Goal: Feedback & Contribution: Contribute content

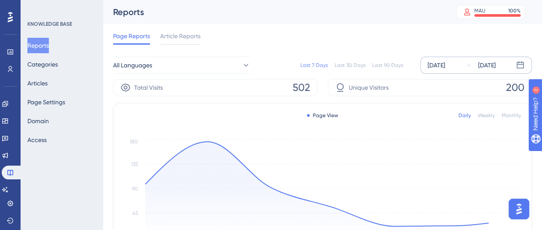
click at [444, 62] on div "[DATE]" at bounding box center [436, 65] width 18 height 10
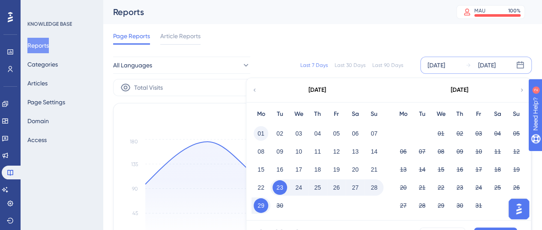
click at [258, 131] on button "01" at bounding box center [260, 133] width 15 height 15
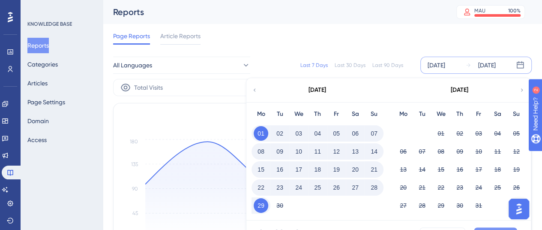
click at [479, 227] on button "Apply" at bounding box center [495, 234] width 43 height 14
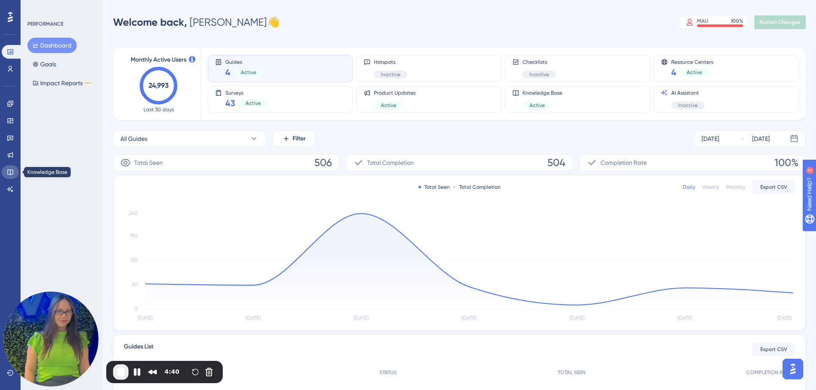
click at [14, 171] on link at bounding box center [10, 172] width 17 height 14
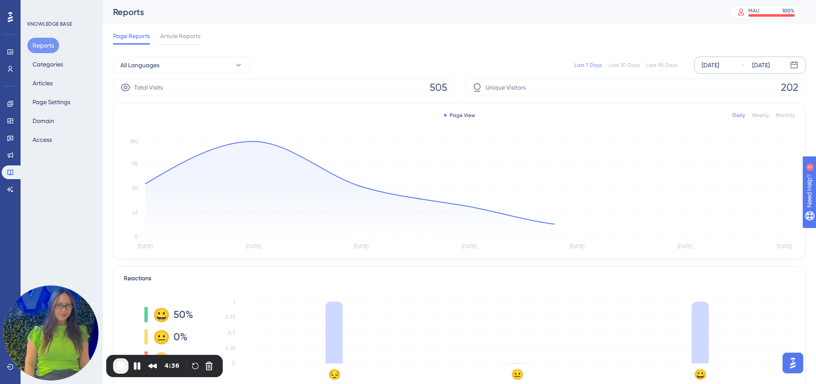
click at [715, 59] on div "Sep 23 2025 Sep 29 2025" at bounding box center [749, 65] width 111 height 17
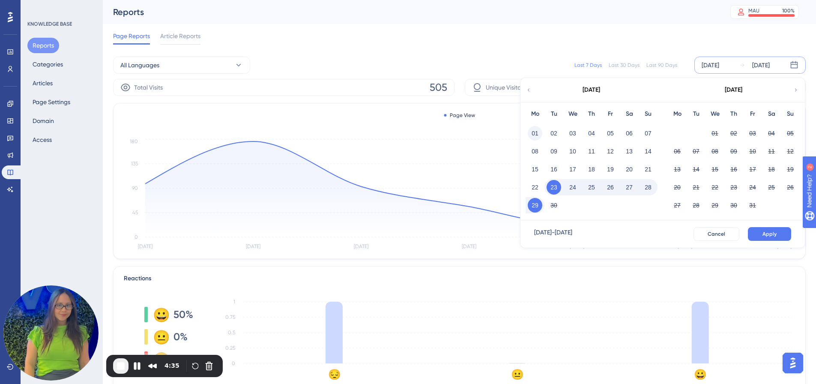
click at [538, 128] on button "01" at bounding box center [535, 133] width 15 height 15
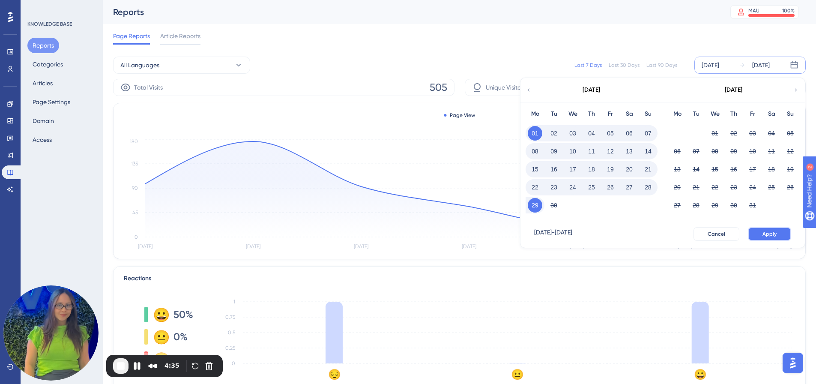
click at [767, 237] on button "Apply" at bounding box center [769, 234] width 43 height 14
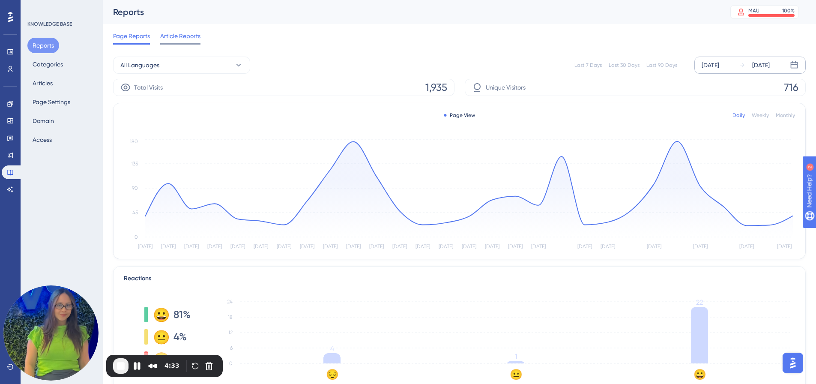
click at [167, 37] on span "Article Reports" at bounding box center [180, 36] width 40 height 10
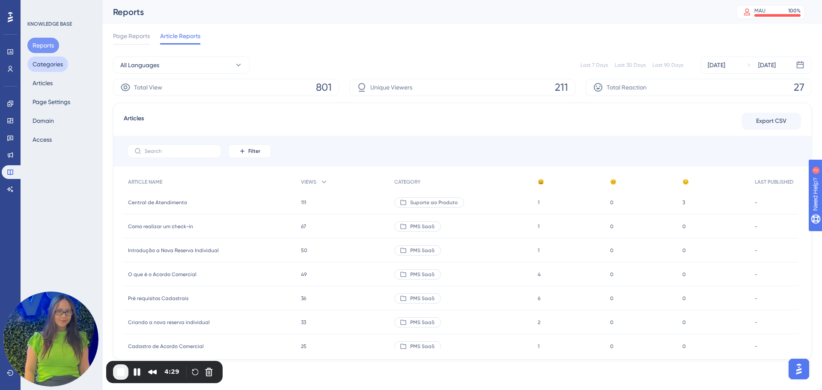
click at [51, 59] on button "Categories" at bounding box center [47, 64] width 41 height 15
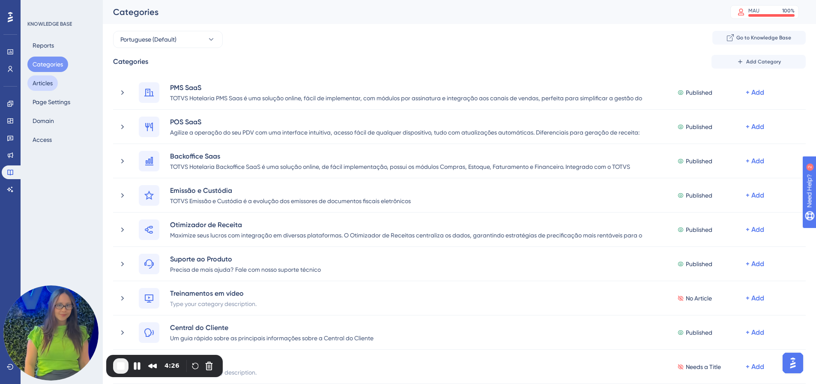
click at [46, 79] on div "You Unlocked a Reward! Share your experience on G2 and claim your $100 gift car…" at bounding box center [412, 175] width 822 height 390
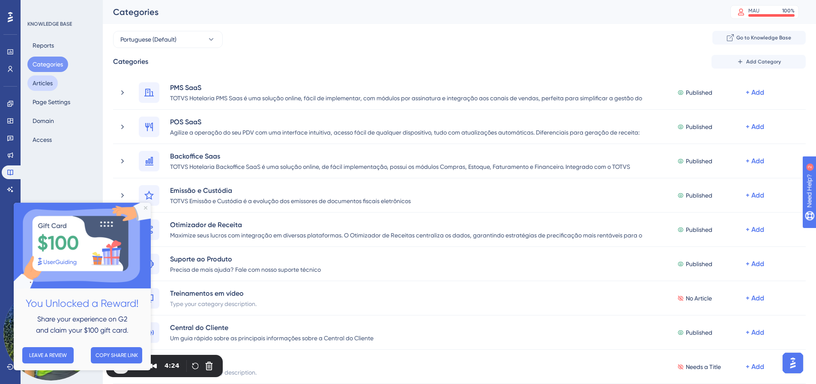
click at [49, 84] on button "Articles" at bounding box center [42, 82] width 30 height 15
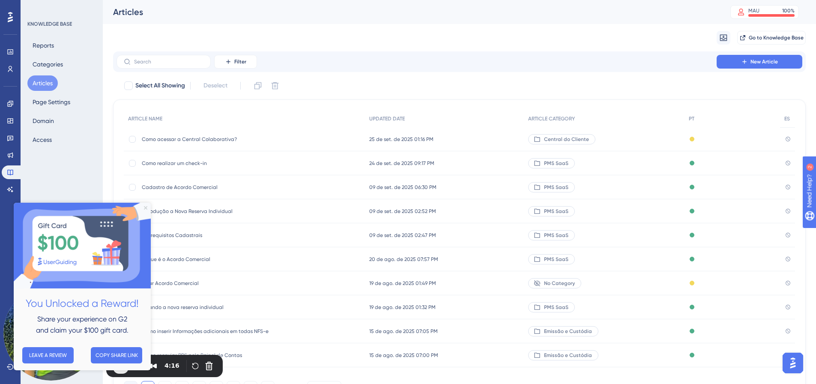
drag, startPoint x: 146, startPoint y: 206, endPoint x: 164, endPoint y: 408, distance: 202.1
click at [146, 206] on icon "Close Preview" at bounding box center [145, 207] width 3 height 3
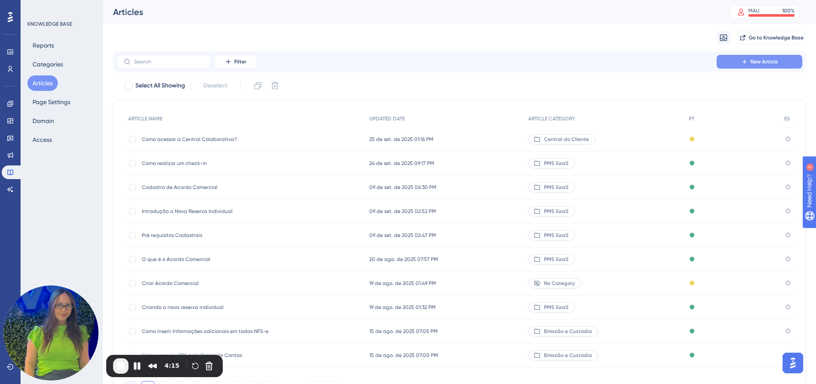
click at [742, 62] on icon at bounding box center [744, 61] width 7 height 7
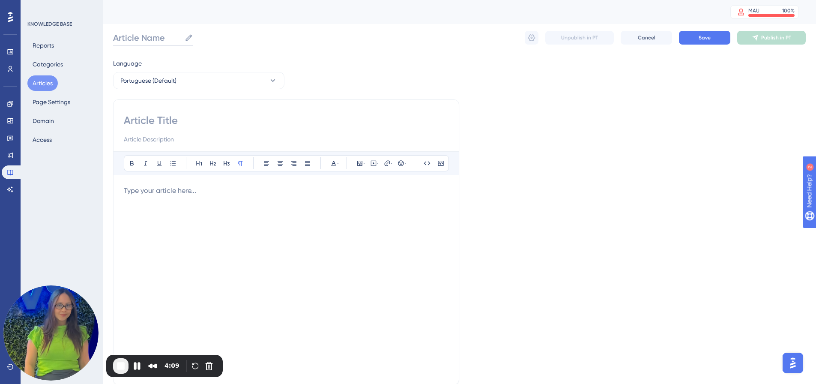
click at [146, 39] on input "Article Name" at bounding box center [147, 38] width 68 height 12
click at [122, 367] on span "End Recording" at bounding box center [121, 366] width 10 height 10
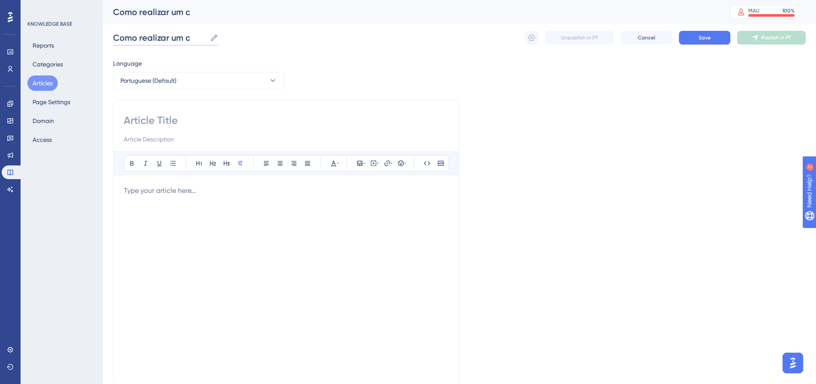
click at [193, 38] on input "Como realizar um c" at bounding box center [159, 38] width 93 height 12
type input "C"
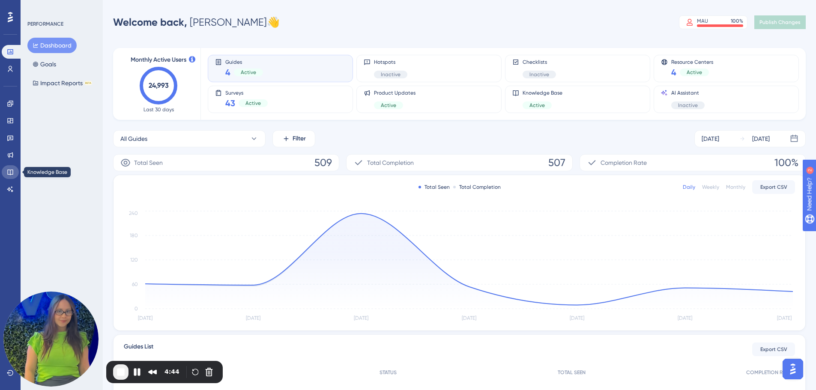
click at [11, 171] on icon at bounding box center [10, 172] width 7 height 7
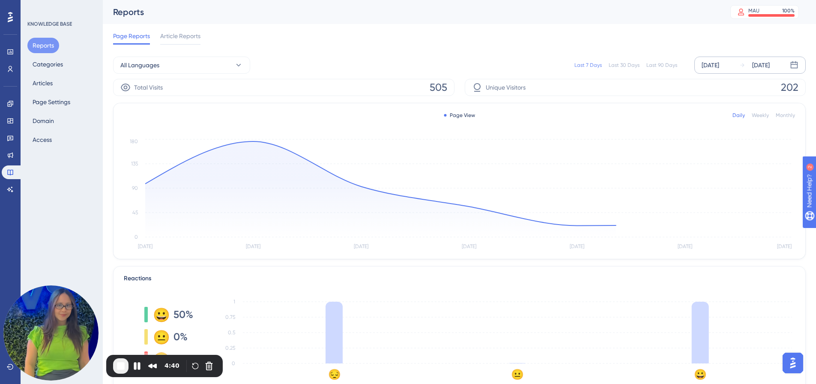
click at [719, 63] on div "[DATE]" at bounding box center [710, 65] width 18 height 10
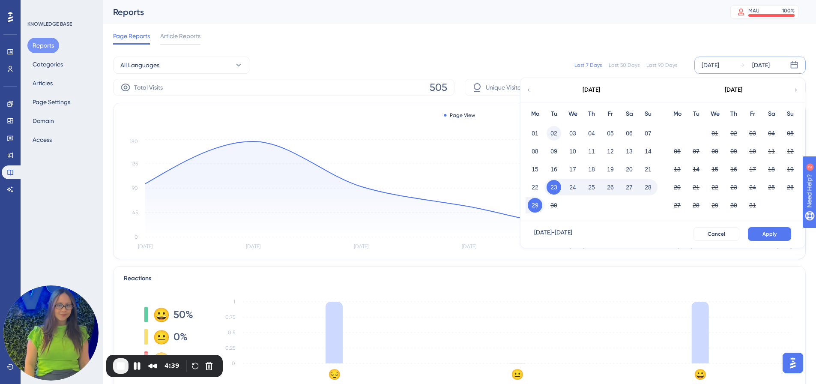
click at [551, 134] on button "02" at bounding box center [553, 133] width 15 height 15
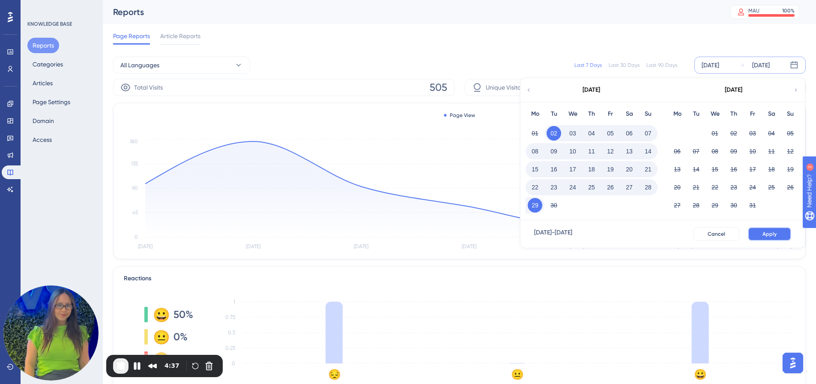
click at [779, 234] on button "Apply" at bounding box center [769, 234] width 43 height 14
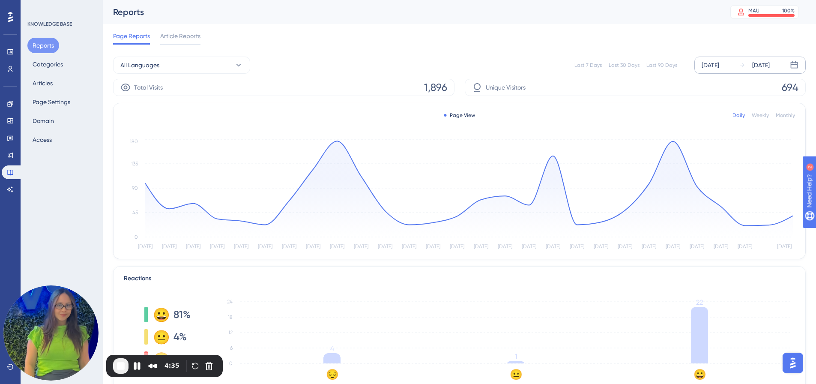
click at [737, 72] on div "Sep 02 2025 Sep 29 2025" at bounding box center [749, 65] width 111 height 17
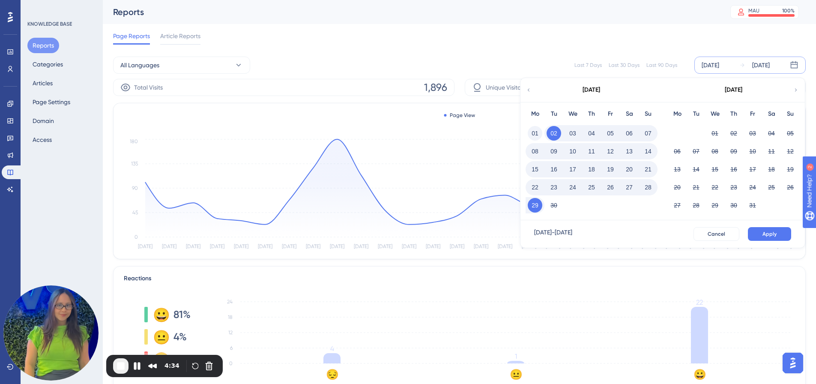
click at [532, 134] on button "01" at bounding box center [535, 133] width 15 height 15
click at [759, 235] on button "Apply" at bounding box center [769, 234] width 43 height 14
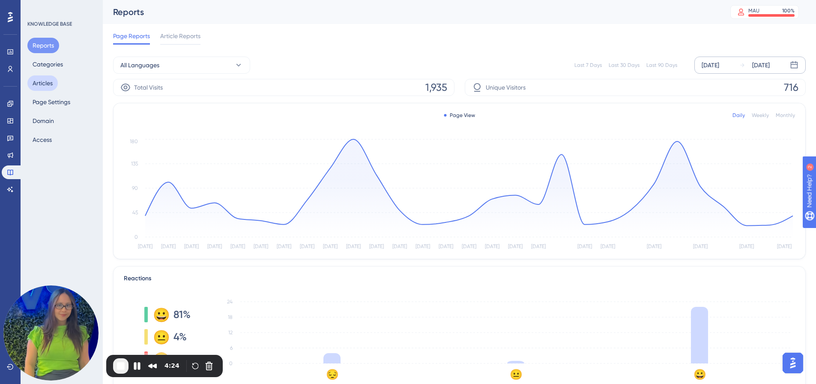
click at [41, 88] on button "Articles" at bounding box center [42, 82] width 30 height 15
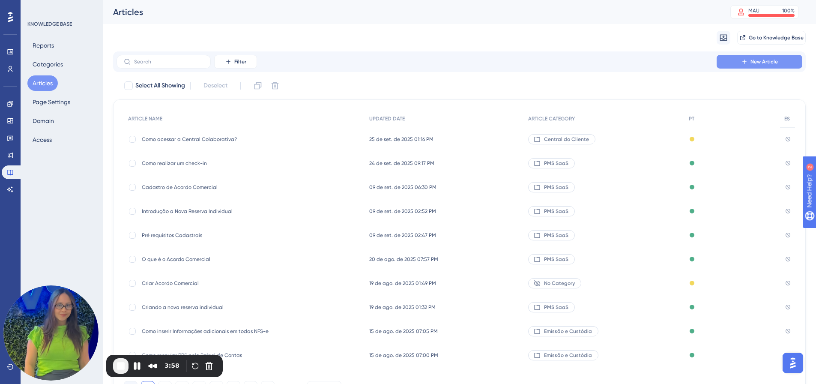
click at [769, 62] on span "New Article" at bounding box center [763, 61] width 27 height 7
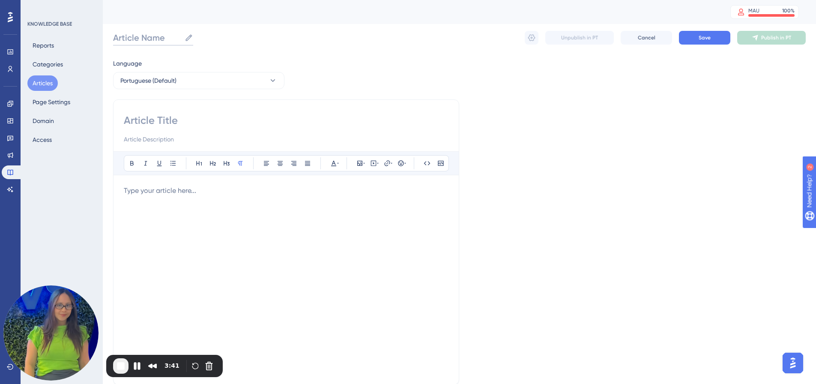
click at [149, 33] on input "Article Name" at bounding box center [147, 38] width 68 height 12
paste input "Como acessar a Central Colaborativa?"
type input "Como acessar a Central Colaborativa?"
click at [166, 120] on input at bounding box center [286, 120] width 325 height 14
paste input "Como acessar a Central Colaborativa?"
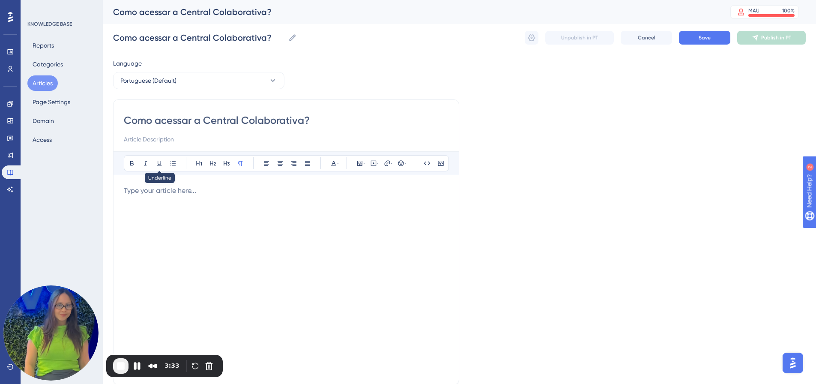
type input "Como acessar a Central Colaborativa?"
click at [163, 142] on input at bounding box center [286, 139] width 325 height 10
click at [146, 192] on p at bounding box center [286, 190] width 325 height 10
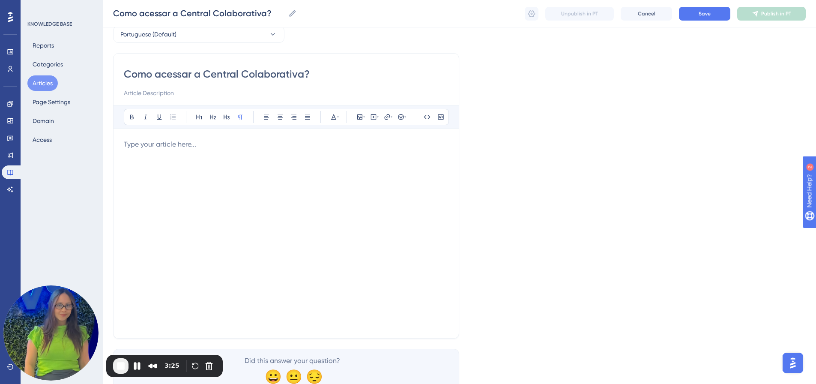
scroll to position [76, 0]
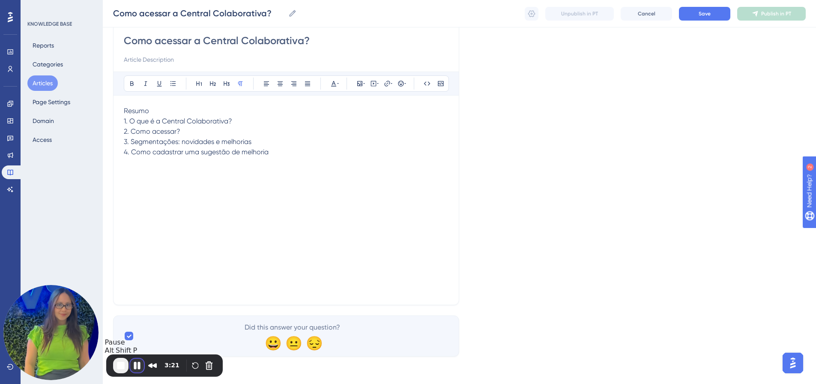
click at [140, 366] on button "Pause Recording" at bounding box center [137, 365] width 14 height 14
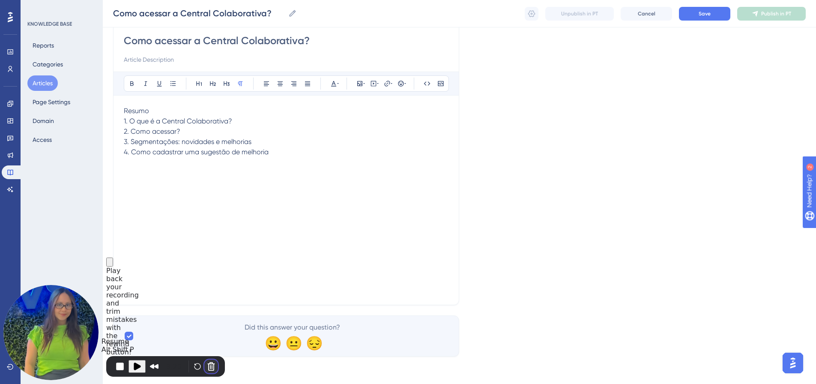
click at [211, 366] on button "Cancel Recording" at bounding box center [211, 366] width 14 height 14
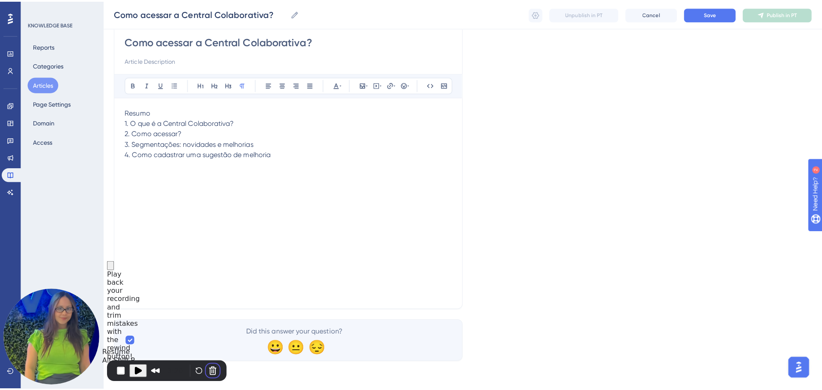
scroll to position [70, 0]
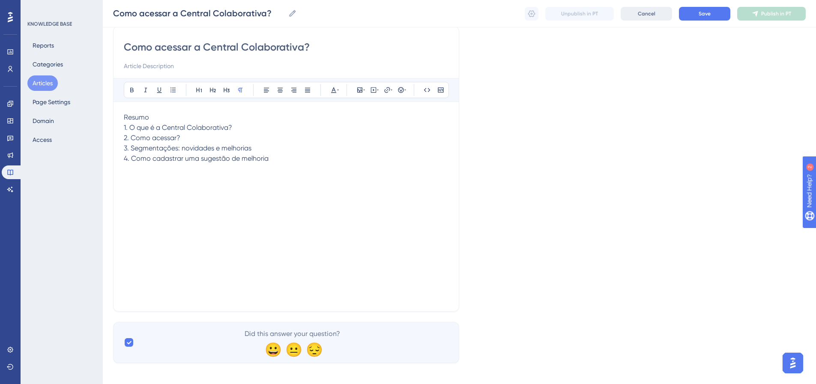
click at [653, 15] on span "Cancel" at bounding box center [647, 13] width 18 height 7
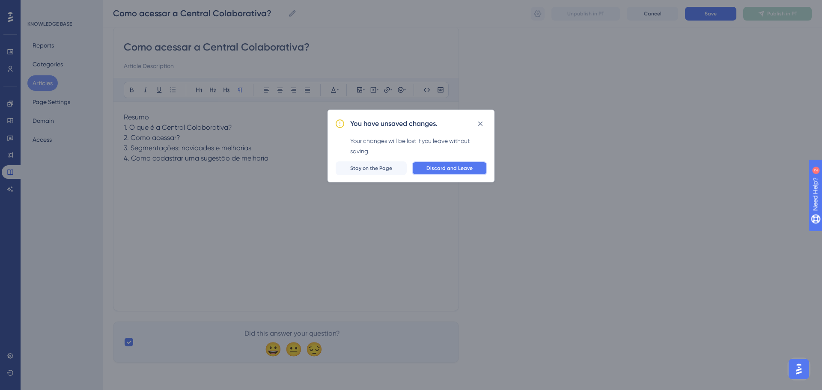
click at [447, 170] on span "Discard and Leave" at bounding box center [449, 168] width 46 height 7
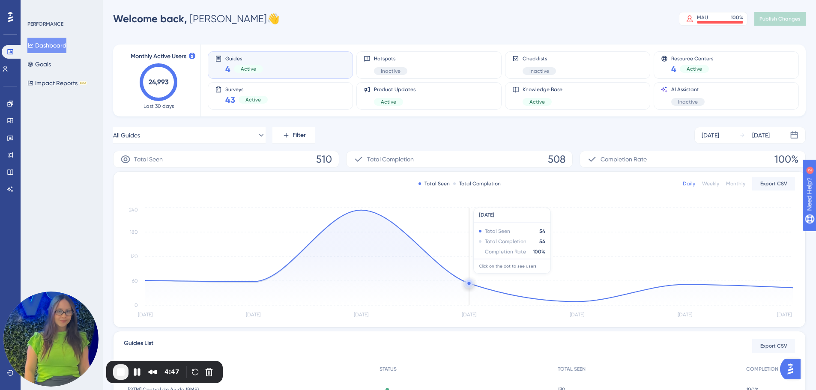
scroll to position [46, 0]
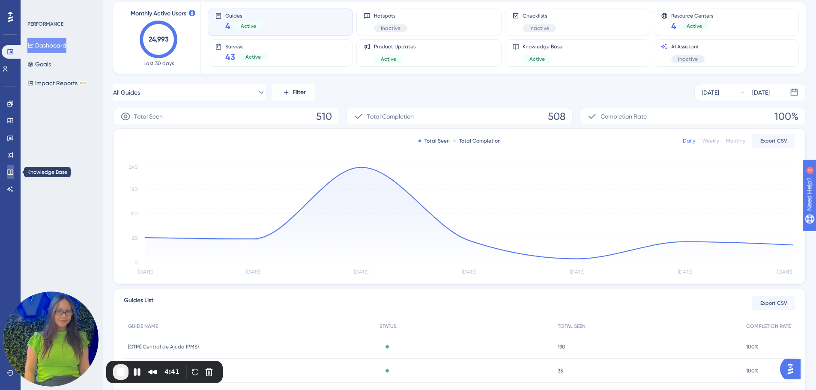
click at [13, 173] on icon at bounding box center [10, 173] width 6 height 6
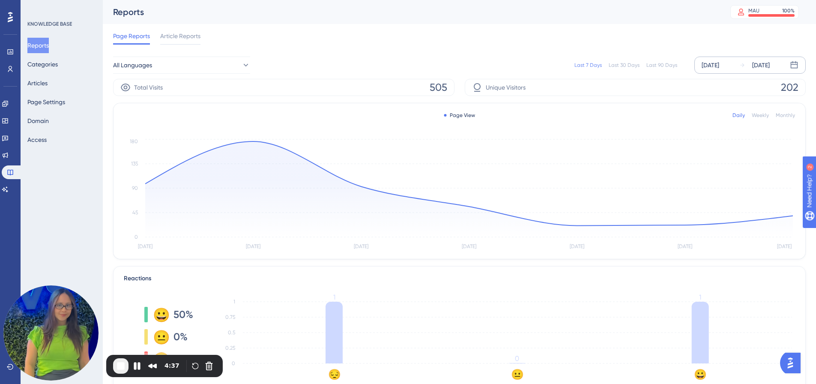
click at [712, 64] on div "[DATE]" at bounding box center [710, 65] width 18 height 10
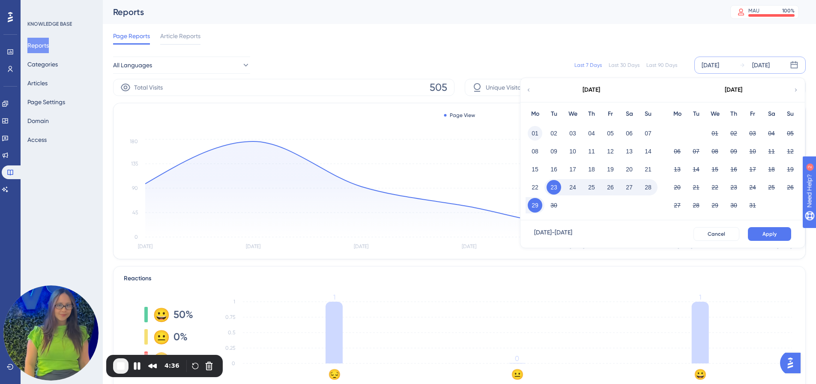
click at [531, 132] on button "01" at bounding box center [535, 133] width 15 height 15
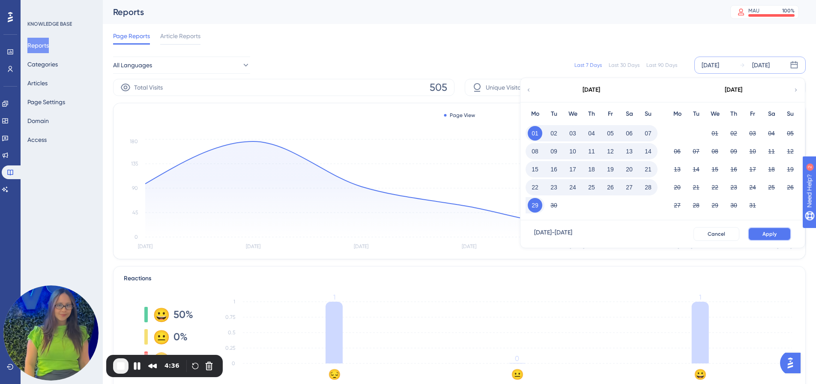
click at [781, 235] on button "Apply" at bounding box center [769, 234] width 43 height 14
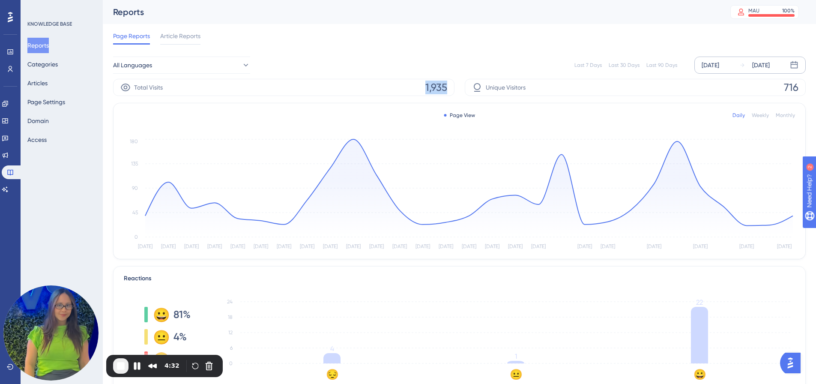
drag, startPoint x: 423, startPoint y: 82, endPoint x: 454, endPoint y: 84, distance: 31.3
click at [454, 84] on div "Total Visits 1,935" at bounding box center [283, 87] width 341 height 17
click at [429, 59] on div "Last 7 Days Last 30 Days Last 90 Days [DATE] [DATE]" at bounding box center [527, 65] width 555 height 17
click at [182, 40] on span "Article Reports" at bounding box center [180, 36] width 40 height 10
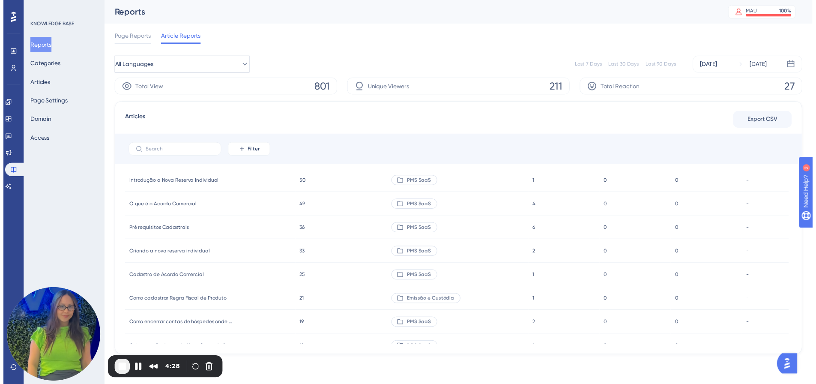
scroll to position [43, 0]
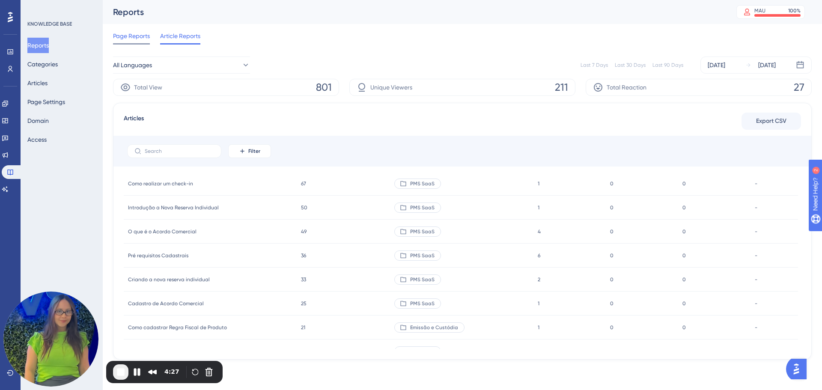
click at [136, 31] on span "Page Reports" at bounding box center [131, 36] width 37 height 10
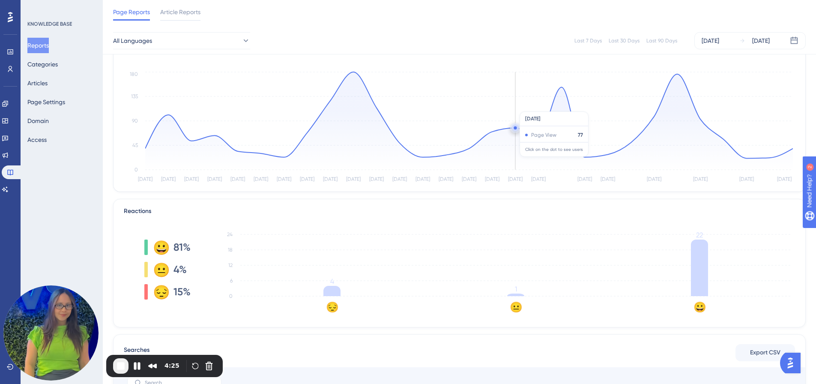
scroll to position [43, 0]
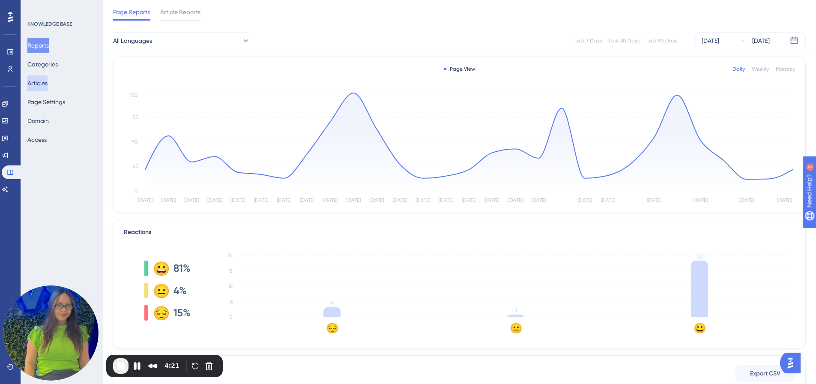
click at [47, 87] on button "Articles" at bounding box center [37, 82] width 20 height 15
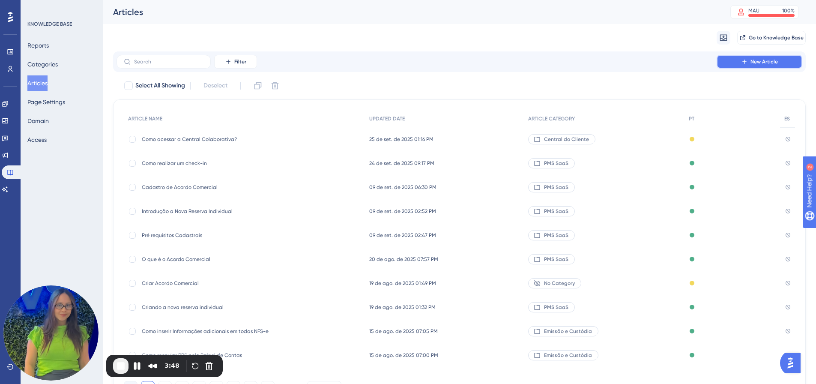
click at [776, 61] on span "New Article" at bounding box center [763, 61] width 27 height 7
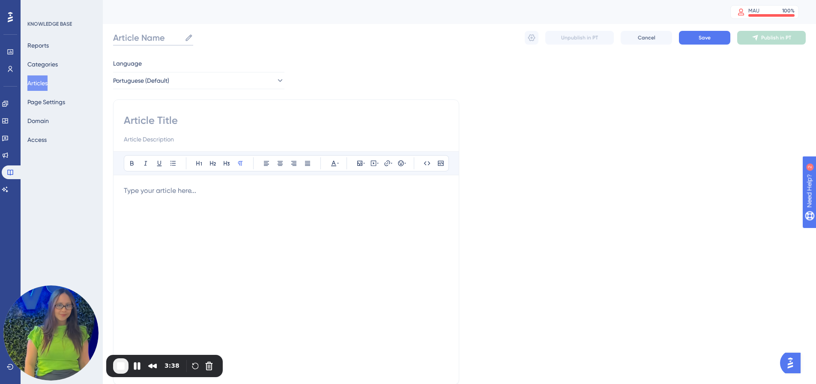
click at [142, 39] on input "Article Name" at bounding box center [147, 38] width 68 height 12
paste input "Como acessar a Central Colaborativa?"
type input "Como acessar a Central Colaborativa?"
click at [148, 122] on input at bounding box center [286, 120] width 325 height 14
paste input "Como acessar a Central Colaborativa?"
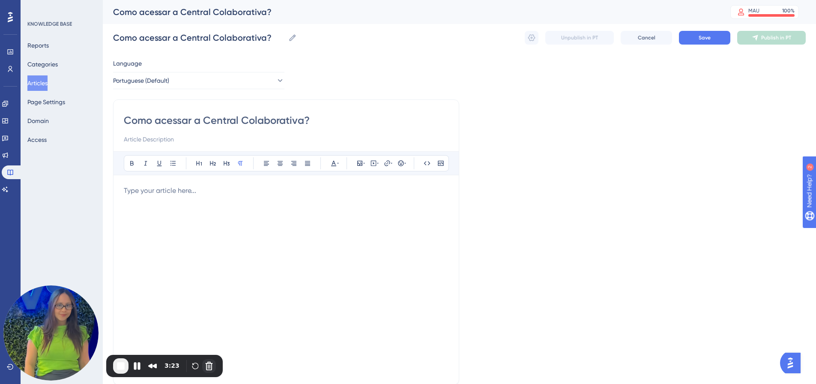
type input "Como acessar a Central Colaborativa?"
click at [207, 368] on button "Cancel Recording" at bounding box center [209, 366] width 14 height 14
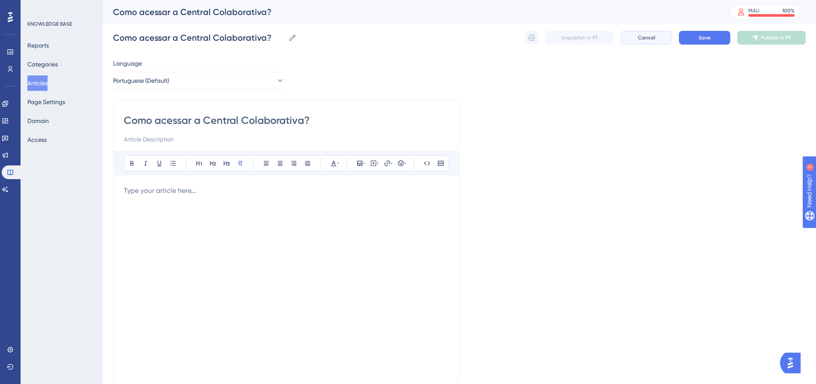
click at [644, 44] on button "Cancel" at bounding box center [645, 38] width 51 height 14
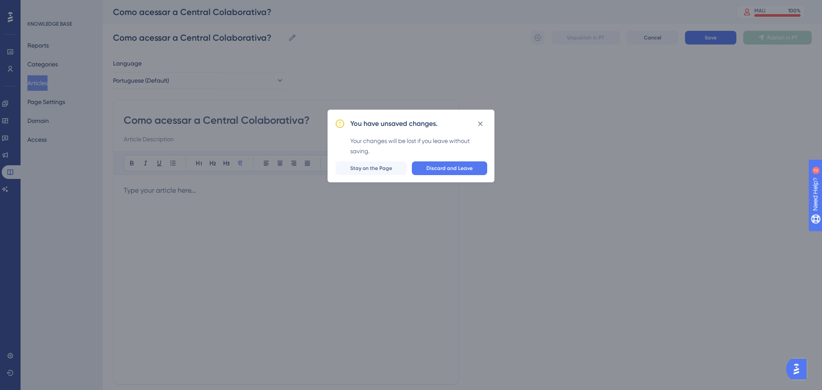
click at [431, 156] on div "You have unsaved changes. Your changes will be lost if you leave without saving…" at bounding box center [411, 146] width 167 height 73
click at [435, 167] on span "Discard and Leave" at bounding box center [449, 168] width 46 height 7
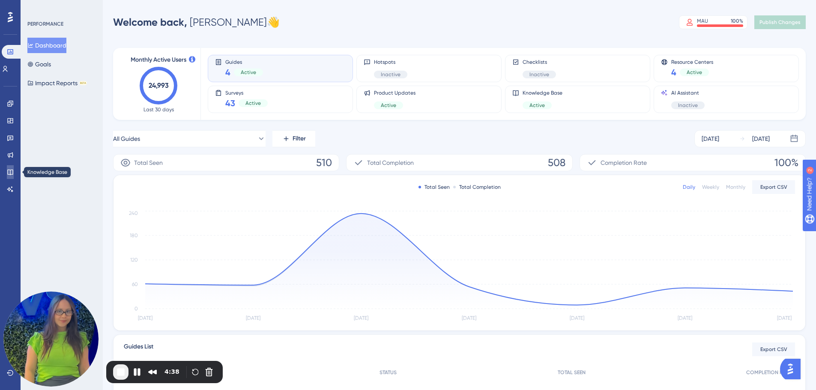
click at [11, 173] on icon at bounding box center [10, 172] width 7 height 7
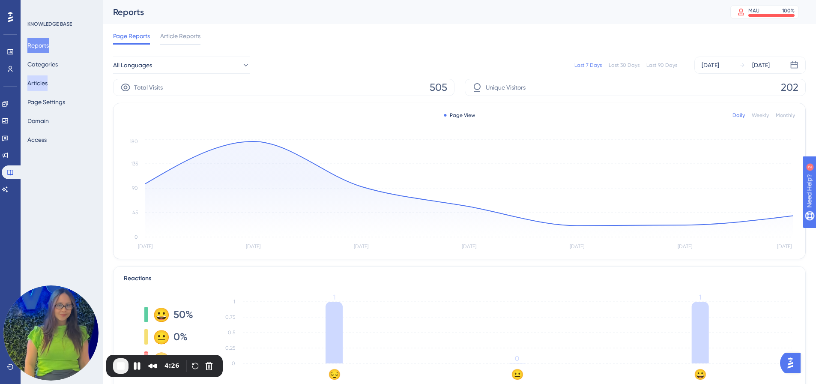
click at [48, 86] on button "Articles" at bounding box center [37, 82] width 20 height 15
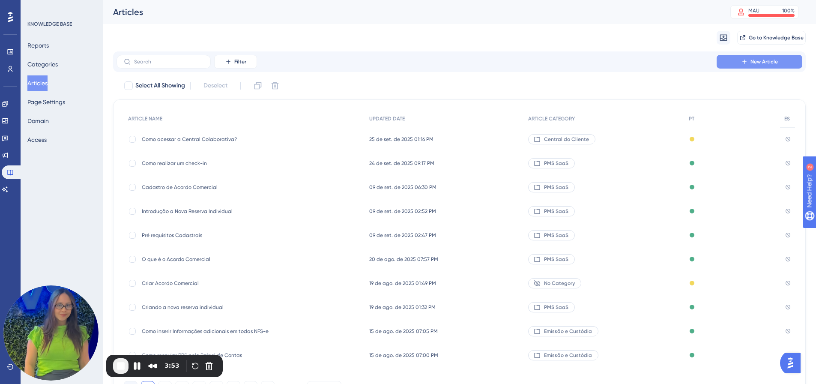
click at [754, 63] on span "New Article" at bounding box center [763, 61] width 27 height 7
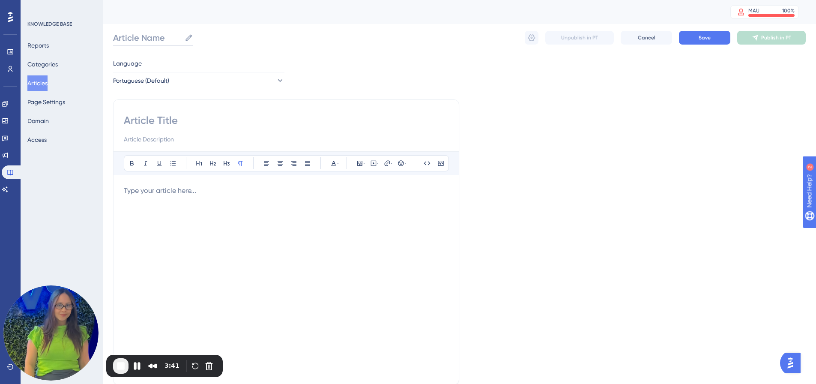
click at [155, 37] on input "Article Name" at bounding box center [147, 38] width 68 height 12
paste input "Como acessar a Central Colaborativa?"
type input "Como acessar a Central Colaborativa?"
click at [176, 125] on input at bounding box center [286, 120] width 325 height 14
paste input "Como acessar a Central Colaborativa?"
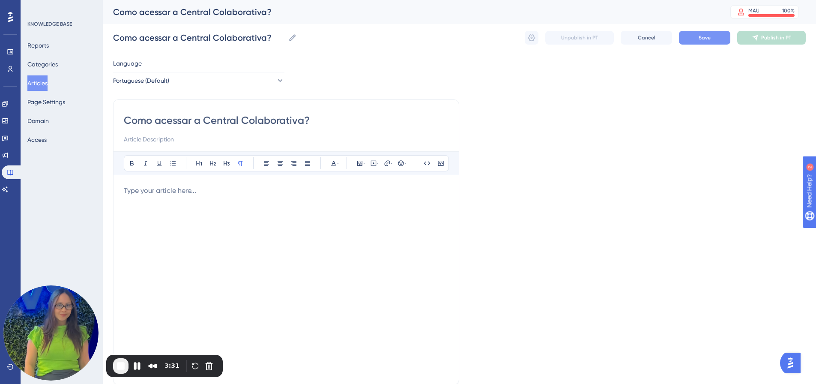
type input "Como acessar a Central Colaborativa?"
click at [693, 39] on button "Save" at bounding box center [704, 38] width 51 height 14
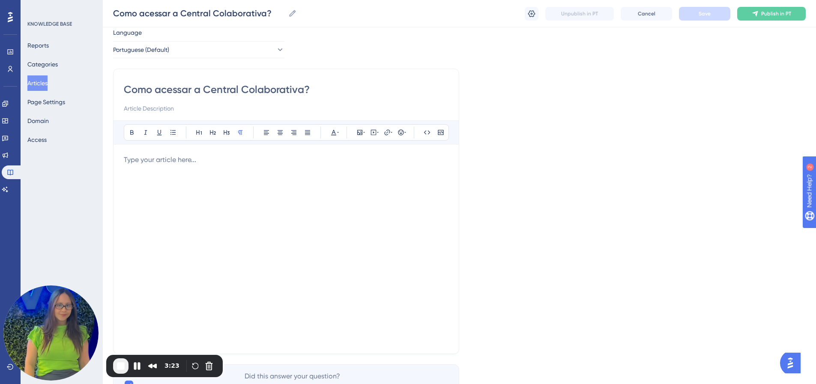
scroll to position [43, 0]
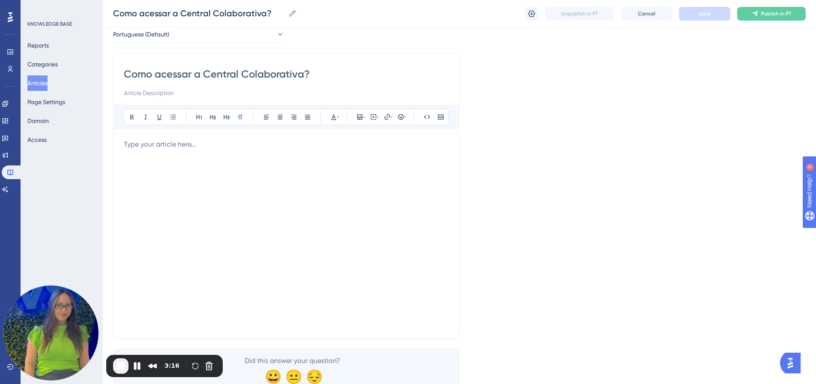
click at [164, 143] on p at bounding box center [286, 144] width 325 height 10
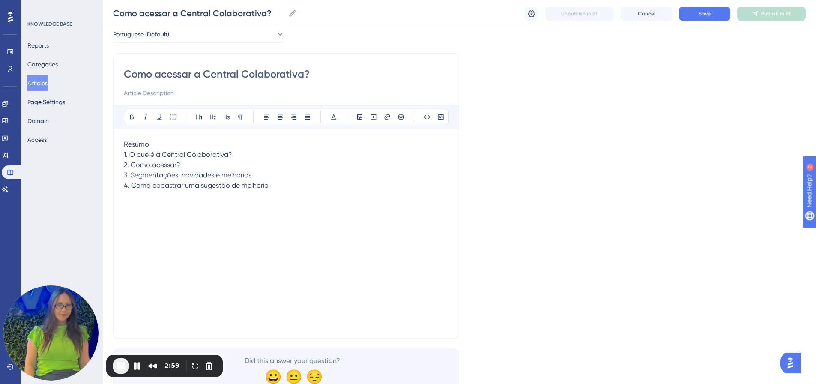
drag, startPoint x: 122, startPoint y: 166, endPoint x: 180, endPoint y: 161, distance: 58.9
click at [178, 159] on div "Como acessar a Central Colaborativa? Bold Italic Underline Bullet Point Heading…" at bounding box center [286, 195] width 346 height 285
drag, startPoint x: 167, startPoint y: 171, endPoint x: 121, endPoint y: 166, distance: 46.1
click at [121, 166] on div "Como acessar a Central Colaborativa? Bold Italic Underline Bullet Point Heading…" at bounding box center [286, 195] width 346 height 285
click at [221, 219] on div "Resumo 1. O que é a Central Colaborativa? 2. Como acessar? 3. Segmentações: nov…" at bounding box center [286, 233] width 325 height 188
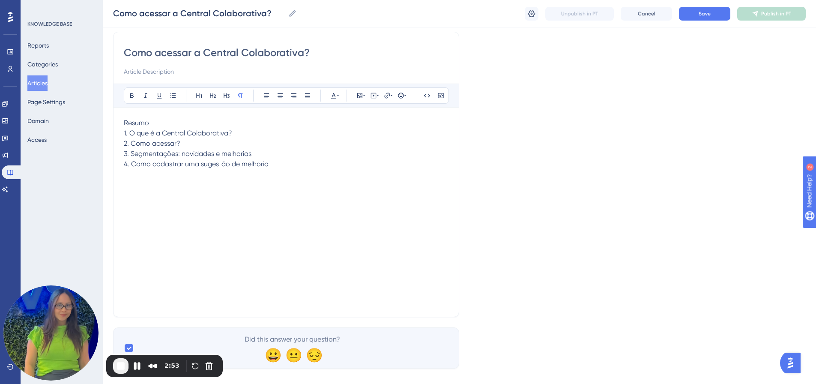
scroll to position [76, 0]
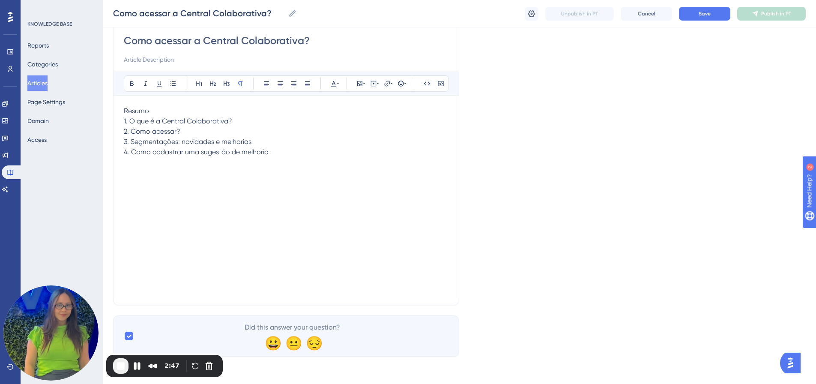
click at [142, 175] on p at bounding box center [286, 172] width 325 height 10
click at [164, 200] on div "Resumo 1. O que é a Central Colaborativa? 2. Como acessar? 3. Segmentações: nov…" at bounding box center [286, 200] width 325 height 188
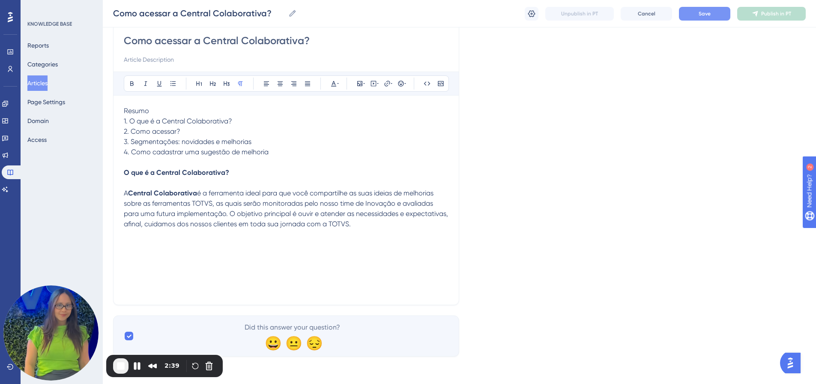
click at [695, 12] on button "Save" at bounding box center [704, 14] width 51 height 14
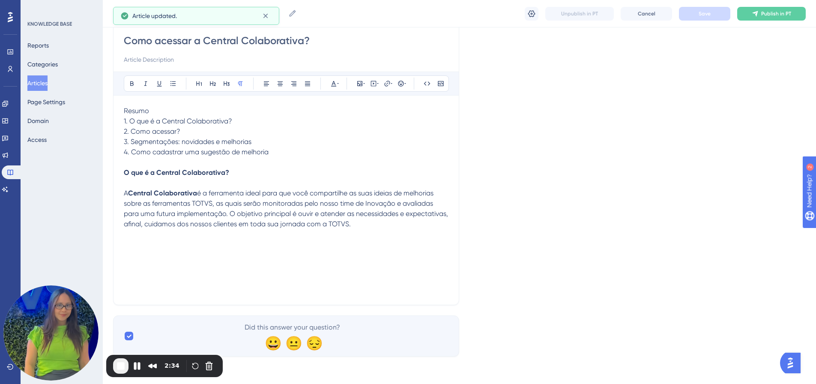
click at [409, 231] on p at bounding box center [286, 234] width 325 height 10
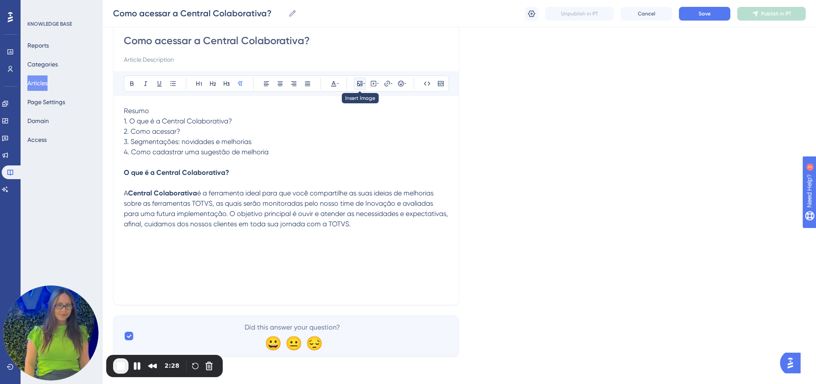
click at [361, 84] on icon at bounding box center [359, 83] width 7 height 7
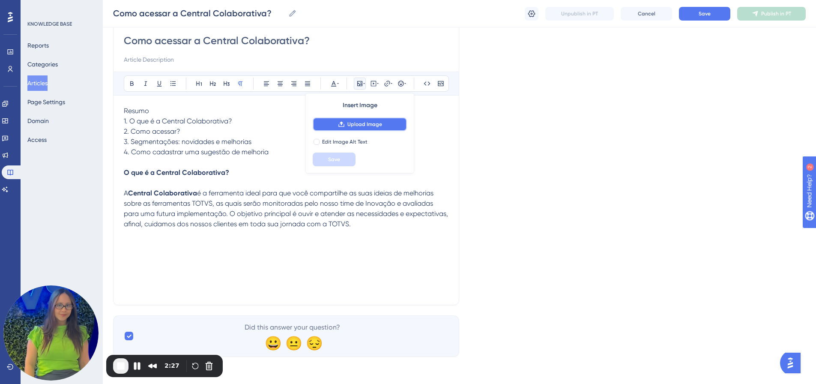
click at [367, 123] on span "Upload Image" at bounding box center [364, 124] width 35 height 7
click at [361, 86] on icon at bounding box center [359, 83] width 7 height 7
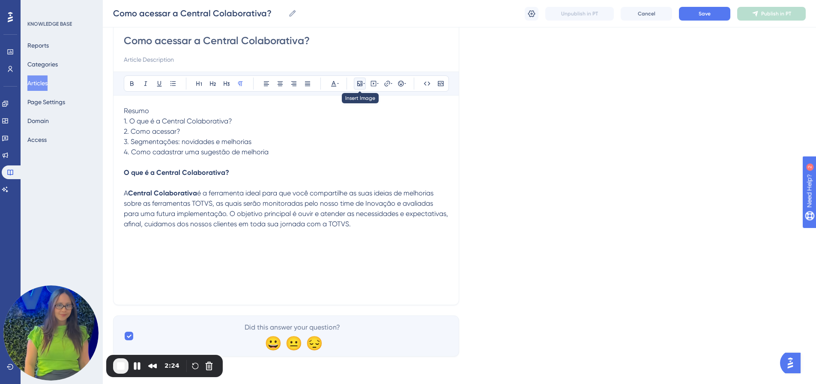
click at [361, 86] on icon at bounding box center [359, 83] width 7 height 7
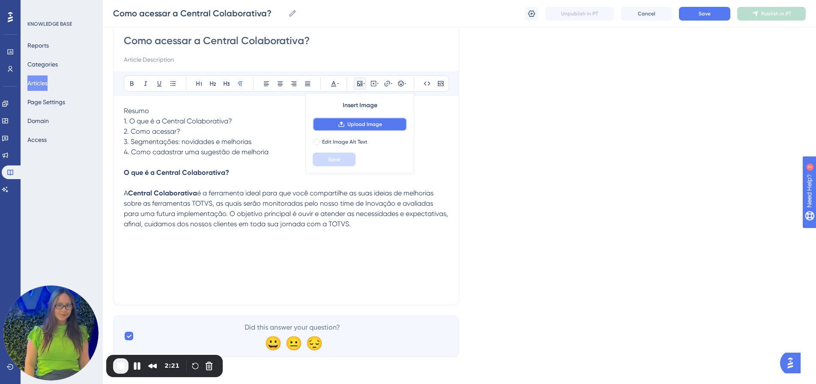
click at [362, 127] on span "Upload Image" at bounding box center [364, 124] width 35 height 7
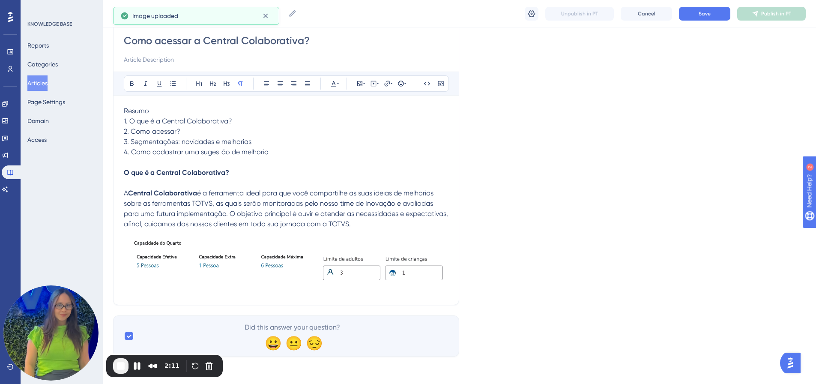
click at [410, 226] on p "A Central Colaborativa é a ferramenta ideal para que você compartilhe as suas i…" at bounding box center [286, 208] width 325 height 41
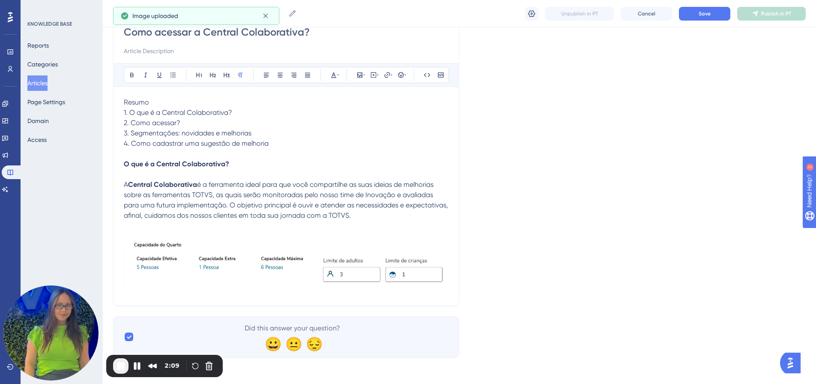
scroll to position [86, 0]
click at [274, 274] on img at bounding box center [286, 265] width 325 height 51
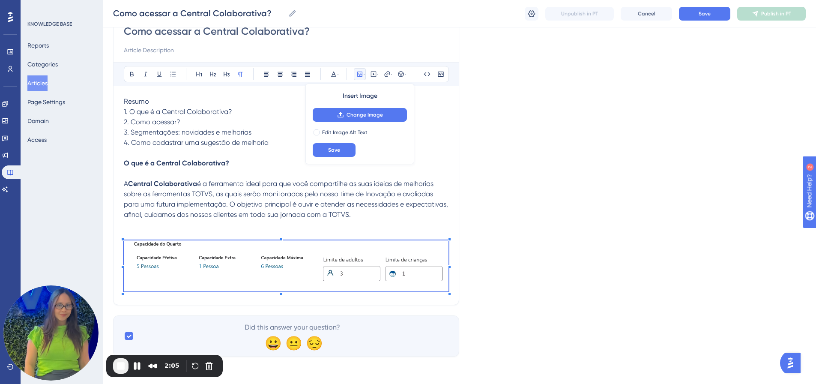
click at [344, 230] on p at bounding box center [286, 235] width 325 height 10
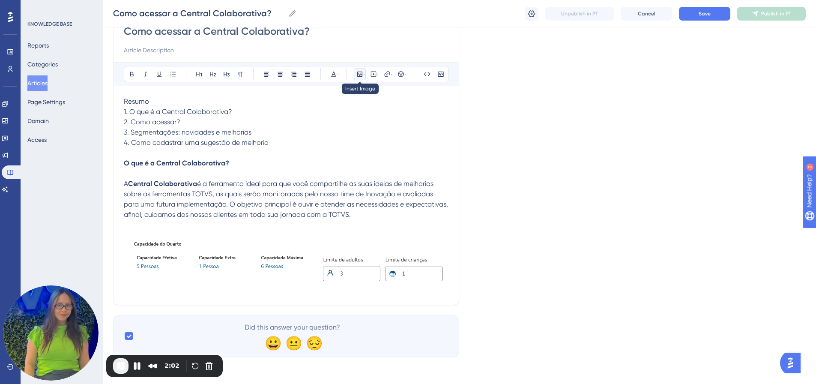
click at [356, 75] on icon at bounding box center [359, 74] width 7 height 7
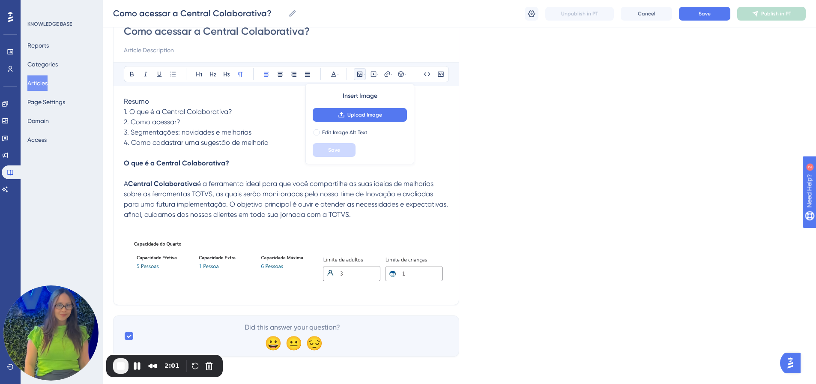
click at [376, 201] on span "é a ferramenta ideal para que você compartilhe as suas ideias de melhorias sobr…" at bounding box center [287, 198] width 326 height 39
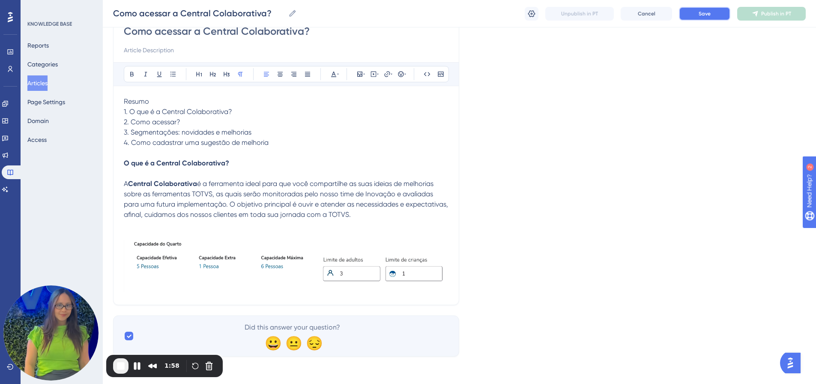
click at [702, 19] on button "Save" at bounding box center [704, 14] width 51 height 14
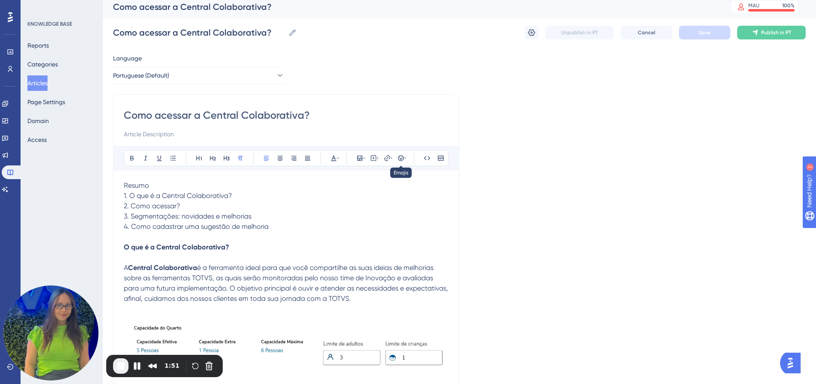
scroll to position [0, 0]
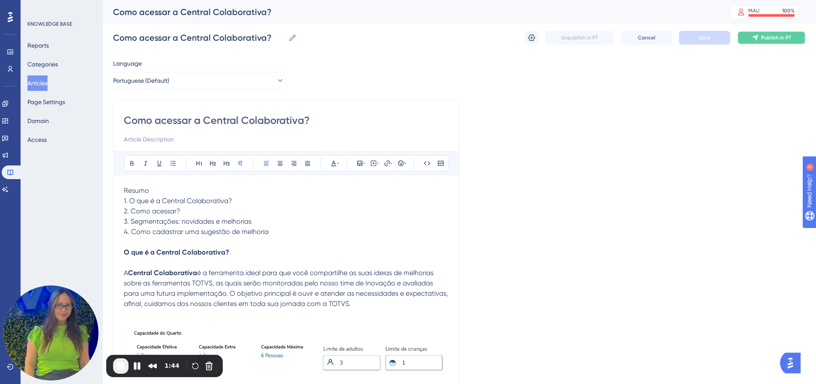
click at [782, 36] on span "Publish in PT" at bounding box center [776, 37] width 30 height 7
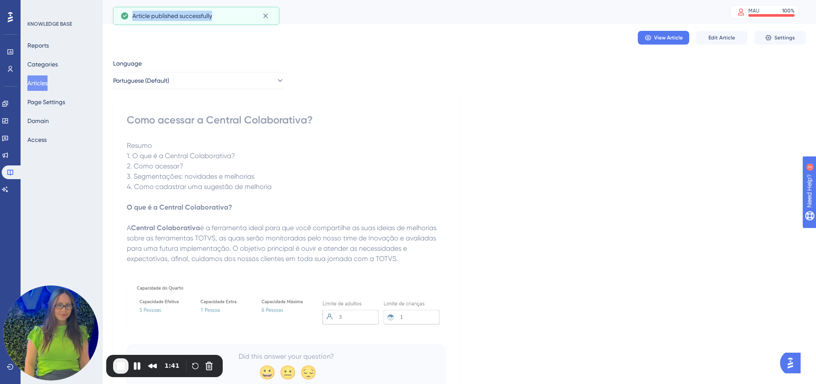
drag, startPoint x: 120, startPoint y: 17, endPoint x: 225, endPoint y: 14, distance: 104.9
click at [225, 14] on div "Article published successfully" at bounding box center [196, 16] width 152 height 14
click at [137, 362] on button "Pause Recording" at bounding box center [137, 366] width 14 height 14
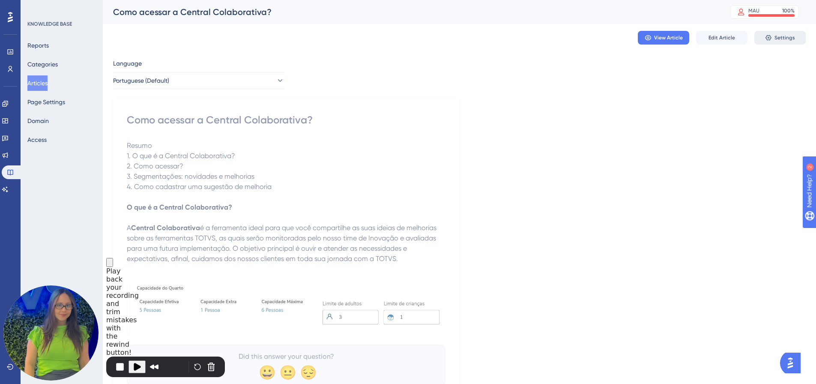
click at [773, 41] on button "Settings" at bounding box center [779, 38] width 51 height 14
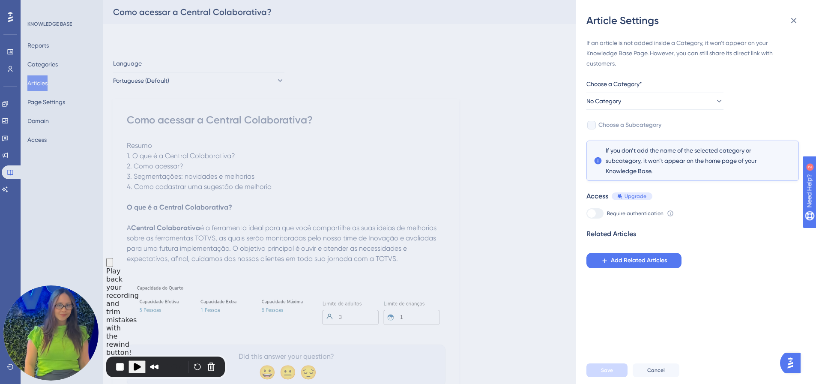
click at [546, 177] on div "Article Settings If an article is not added inside a Category, it won't appear …" at bounding box center [408, 192] width 816 height 384
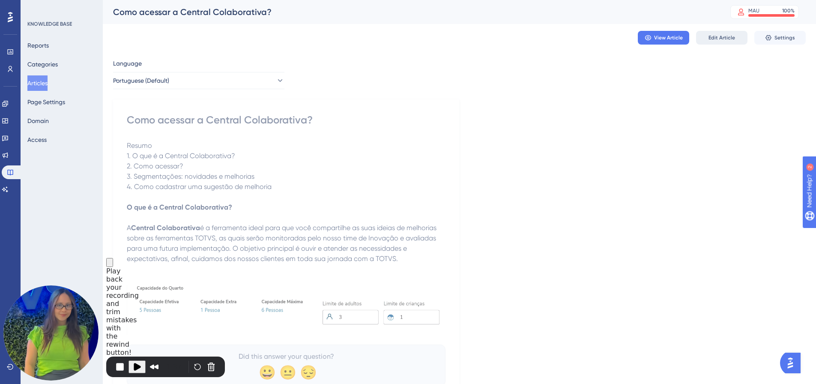
click at [729, 34] on span "Edit Article" at bounding box center [721, 37] width 27 height 7
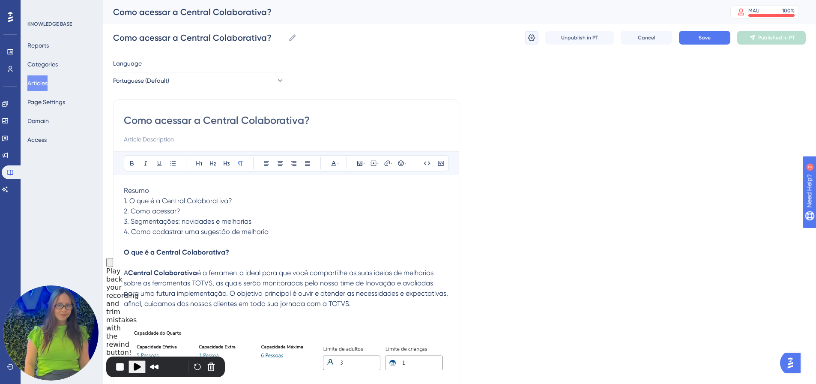
click at [527, 41] on icon at bounding box center [531, 37] width 9 height 9
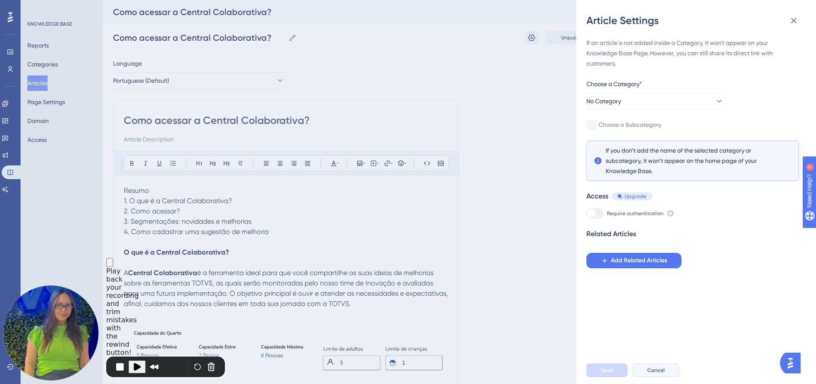
click at [655, 373] on span "Cancel" at bounding box center [656, 370] width 18 height 7
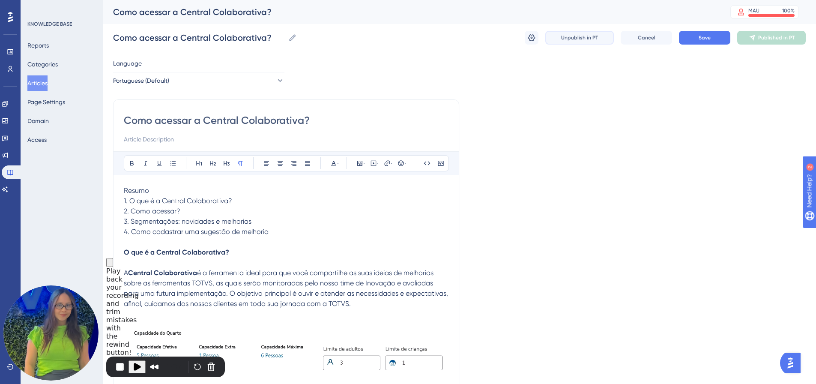
click at [585, 36] on span "Unpublish in PT" at bounding box center [579, 37] width 37 height 7
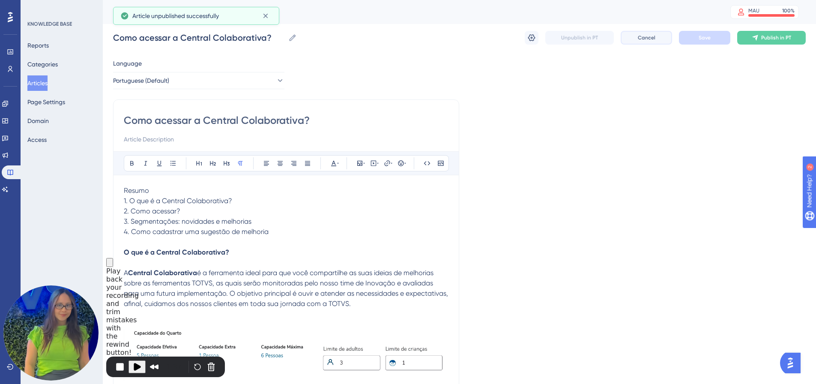
click at [637, 40] on button "Cancel" at bounding box center [645, 38] width 51 height 14
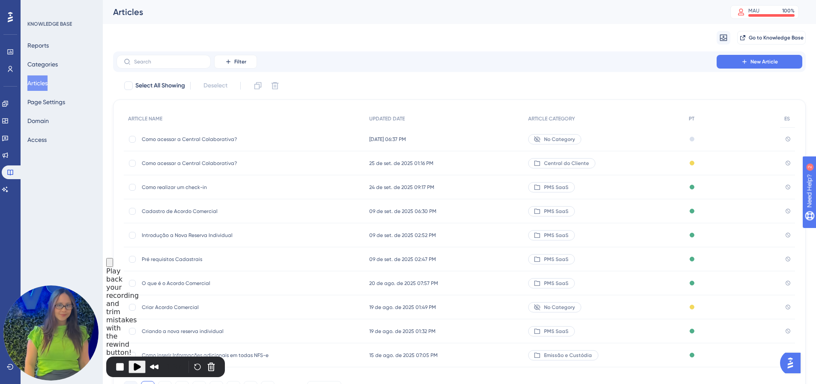
click at [213, 141] on span "Como acessar a Central Colaborativa?" at bounding box center [210, 139] width 137 height 7
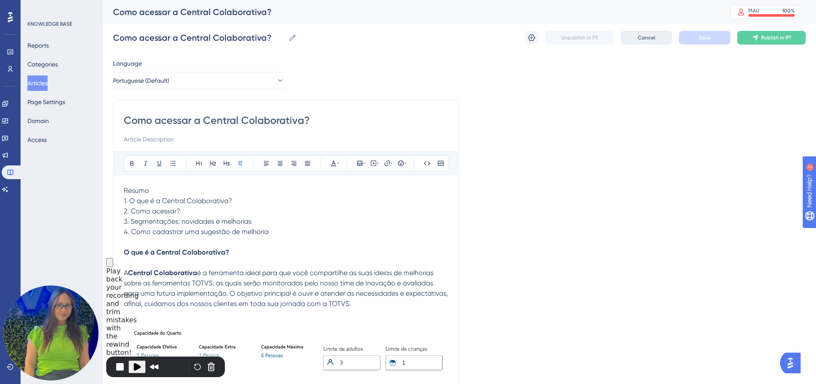
click at [642, 38] on span "Cancel" at bounding box center [647, 37] width 18 height 7
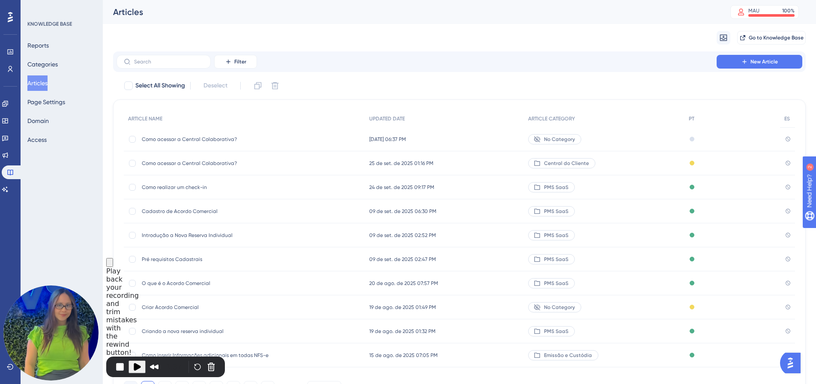
click at [316, 146] on div "Como acessar a Central Colaborativa? Como acessar a Central Colaborativa?" at bounding box center [244, 139] width 241 height 24
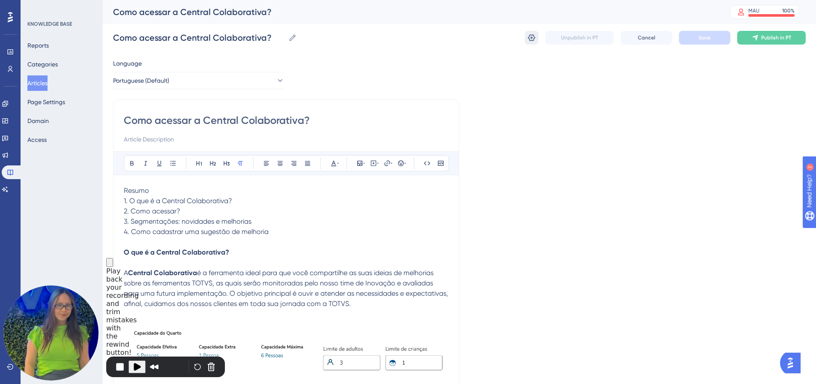
click at [525, 41] on button at bounding box center [532, 38] width 14 height 14
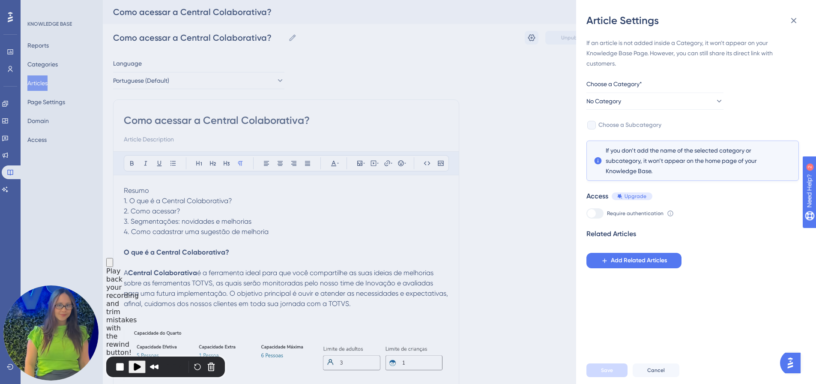
click at [508, 149] on div "Article Settings If an article is not added inside a Category, it won't appear …" at bounding box center [408, 192] width 816 height 384
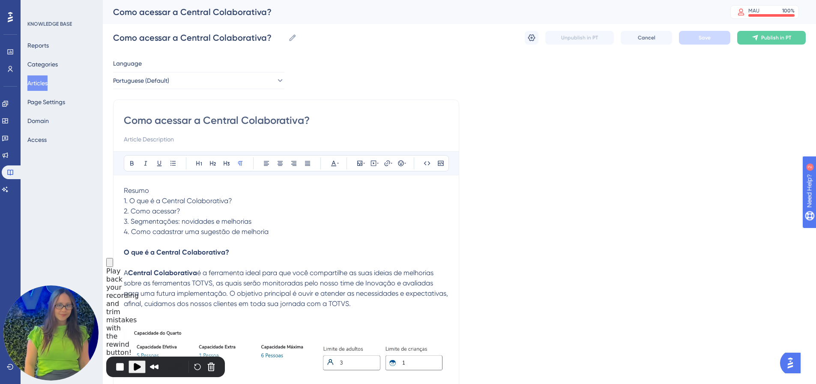
click at [260, 254] on p "O que é a Central Colaborativa?" at bounding box center [286, 252] width 325 height 10
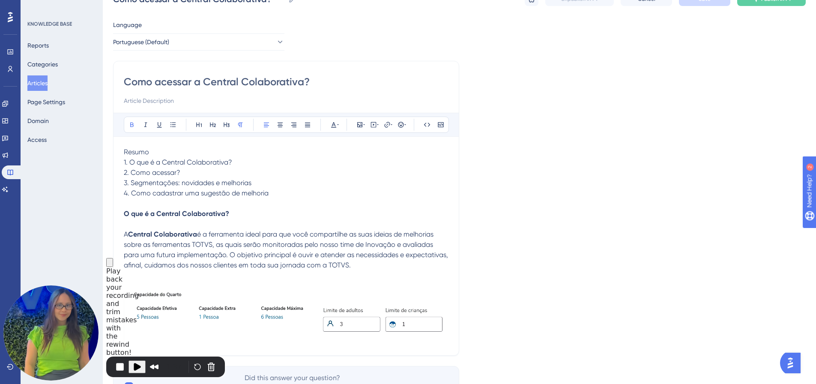
scroll to position [86, 0]
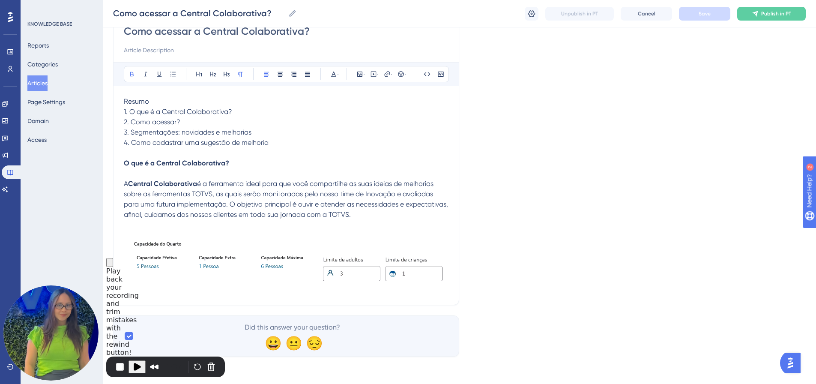
click at [398, 255] on img at bounding box center [286, 265] width 325 height 51
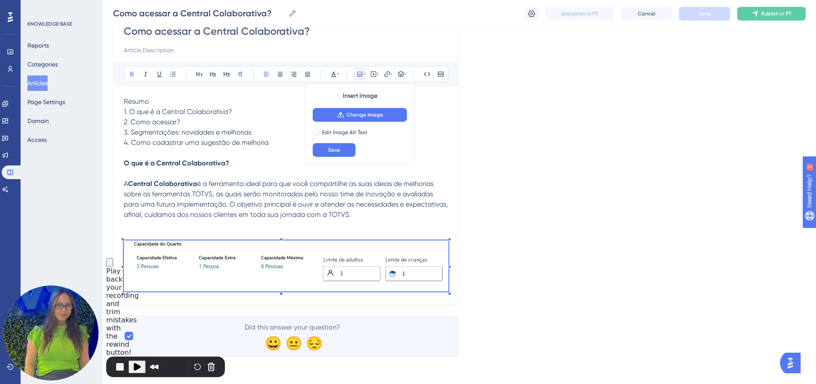
scroll to position [76, 0]
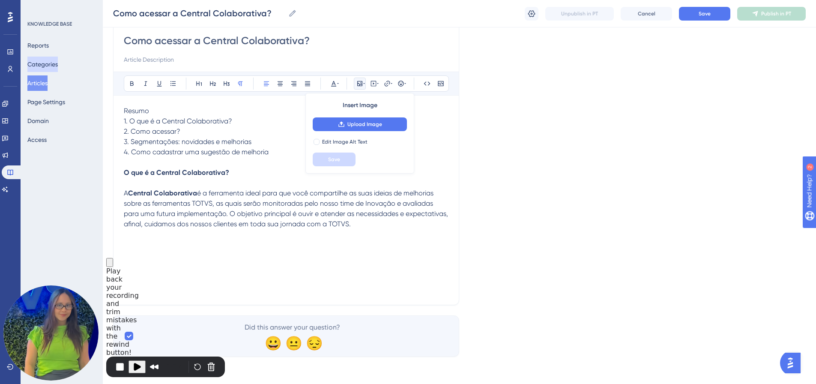
drag, startPoint x: 405, startPoint y: 224, endPoint x: 36, endPoint y: 69, distance: 399.2
click at [103, 69] on div "Performance Users Engagement Widgets Feedback Product Updates Knowledge Base AI…" at bounding box center [459, 147] width 713 height 446
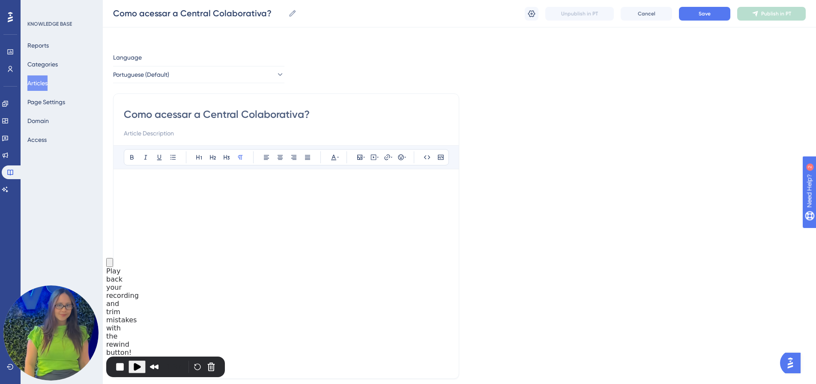
scroll to position [0, 0]
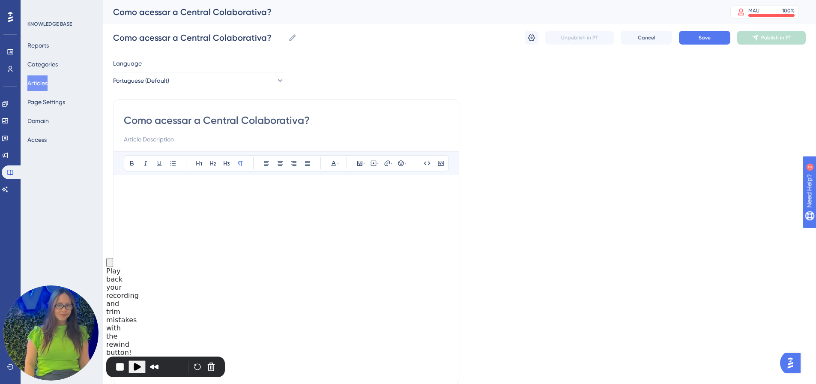
drag, startPoint x: 321, startPoint y: 121, endPoint x: 98, endPoint y: 111, distance: 222.5
click at [103, 123] on div "Performance Users Engagement Widgets Feedback Product Updates Knowledge Base AI…" at bounding box center [459, 225] width 713 height 450
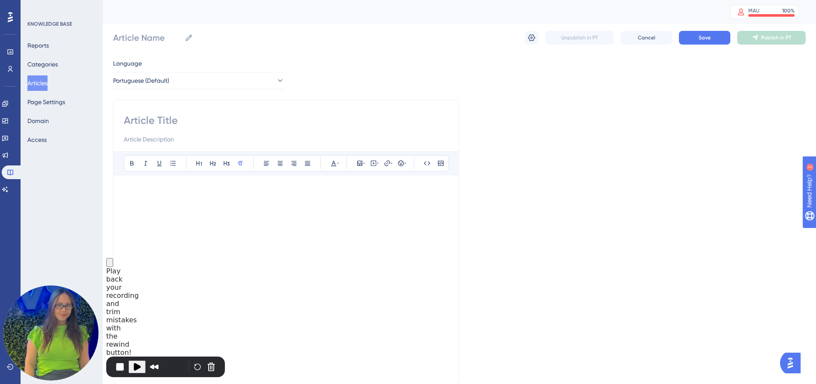
click at [270, 35] on div "Article Name Unpublish in PT Cancel Save Publish in PT" at bounding box center [459, 37] width 692 height 27
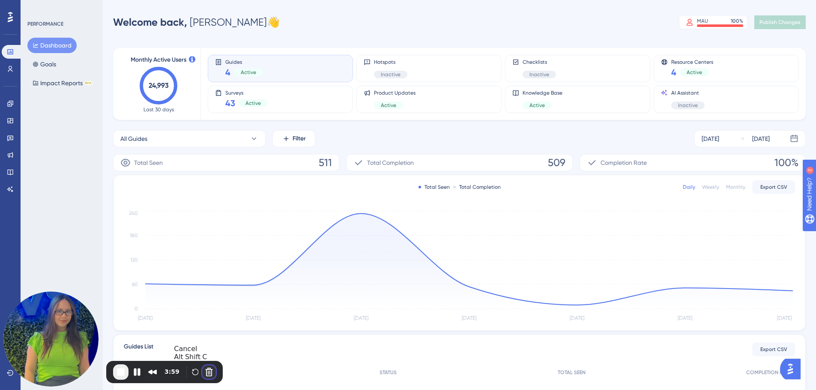
click at [205, 374] on button "Cancel Recording" at bounding box center [209, 372] width 14 height 14
click at [6, 176] on link at bounding box center [10, 172] width 17 height 14
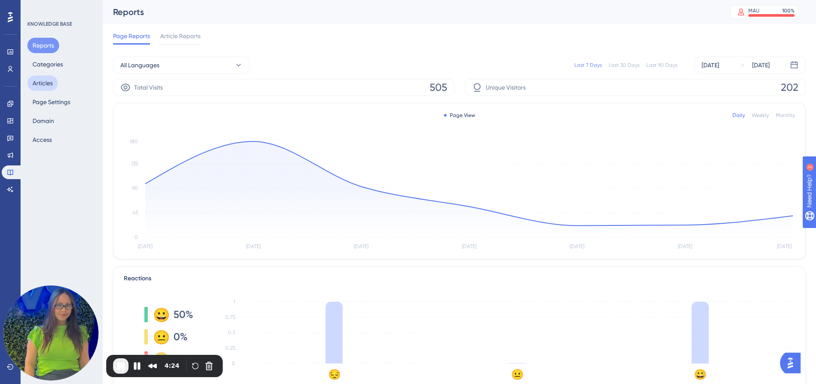
click at [45, 86] on button "Articles" at bounding box center [42, 82] width 30 height 15
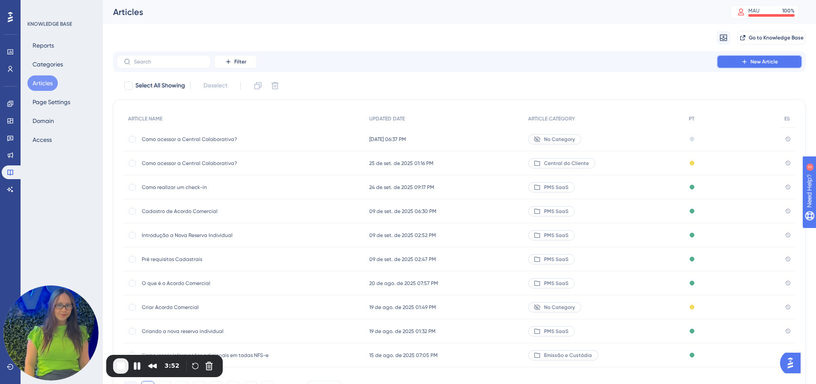
click at [732, 63] on button "New Article" at bounding box center [759, 62] width 86 height 14
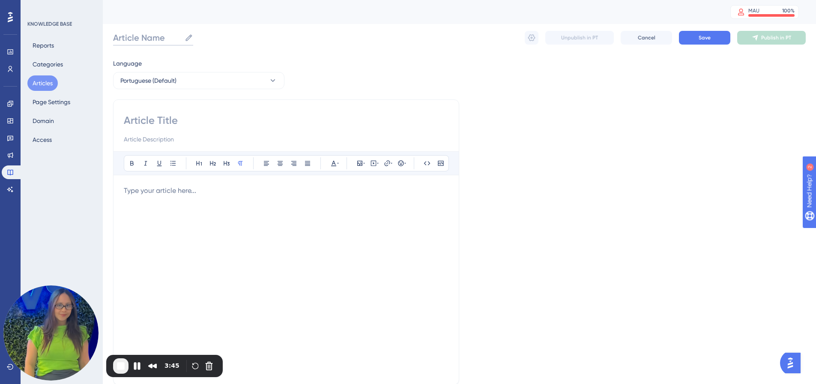
click at [140, 36] on input "Article Name" at bounding box center [147, 38] width 68 height 12
paste input "Como acessar a Central Colaborativa?"
type input "Como acessar a Central Colaborativa?"
click at [173, 119] on input at bounding box center [286, 120] width 325 height 14
paste input "Como acessar a Central Colaborativa?"
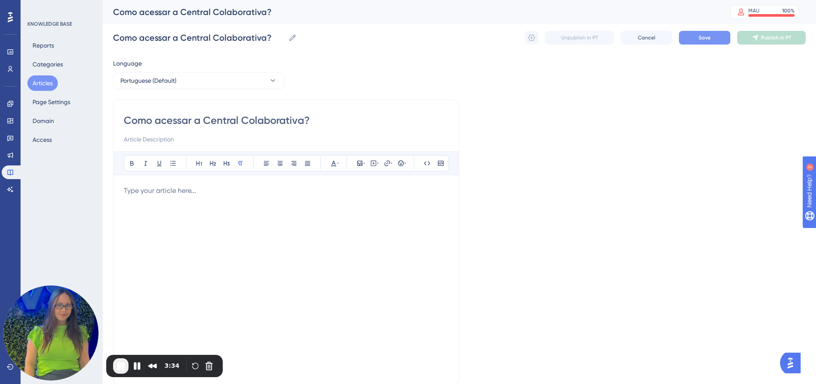
type input "Como acessar a Central Colaborativa?"
click at [706, 41] on span "Save" at bounding box center [704, 37] width 12 height 7
click at [149, 193] on p at bounding box center [286, 190] width 325 height 10
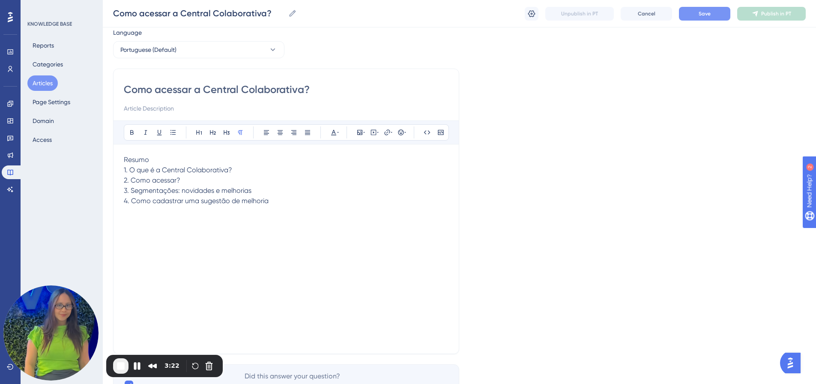
scroll to position [43, 0]
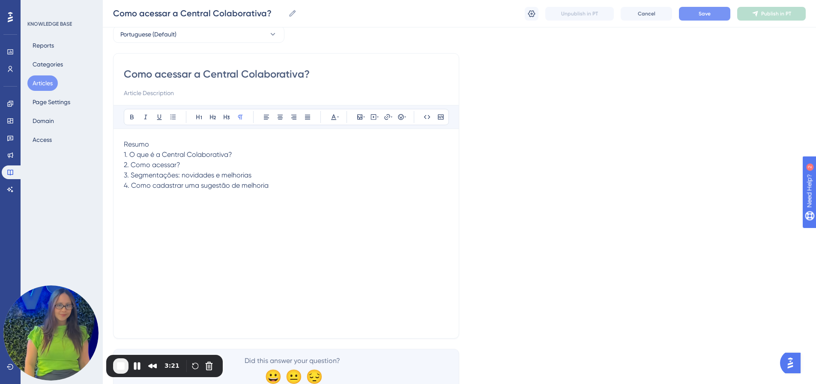
click at [155, 143] on p "Resumo" at bounding box center [286, 144] width 325 height 10
drag, startPoint x: 151, startPoint y: 167, endPoint x: 188, endPoint y: 164, distance: 36.9
click at [188, 164] on p "2. Como acessar?" at bounding box center [286, 165] width 325 height 10
drag, startPoint x: 122, startPoint y: 167, endPoint x: 141, endPoint y: 166, distance: 19.7
click at [141, 166] on div "Como acessar a Central Colaborativa? Bold Italic Underline Bullet Point Heading…" at bounding box center [286, 195] width 346 height 285
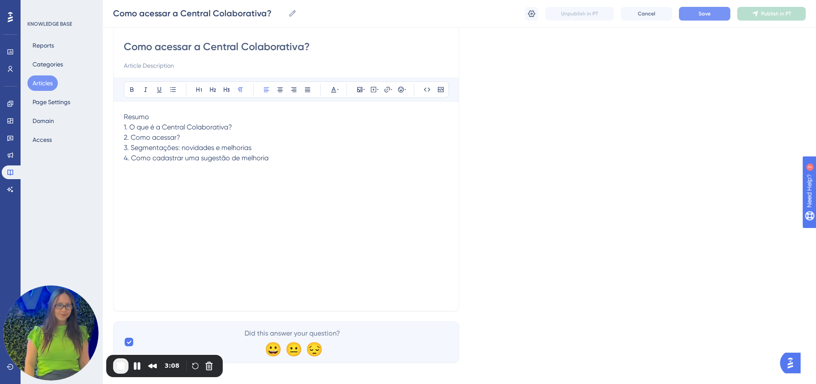
scroll to position [76, 0]
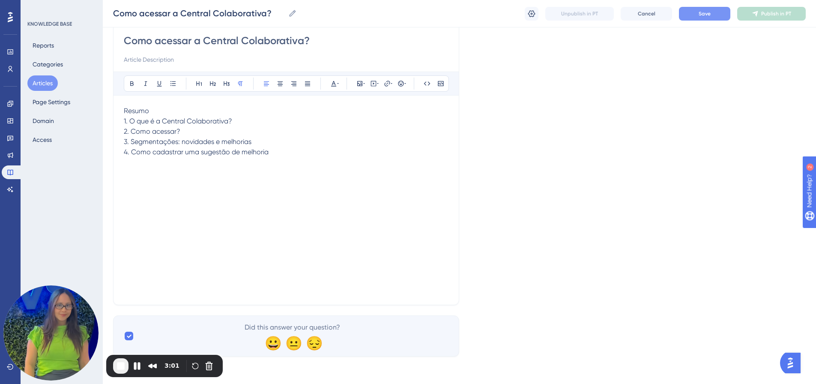
click at [292, 155] on p "4. Como cadastrar uma sugestão de melhoria" at bounding box center [286, 152] width 325 height 10
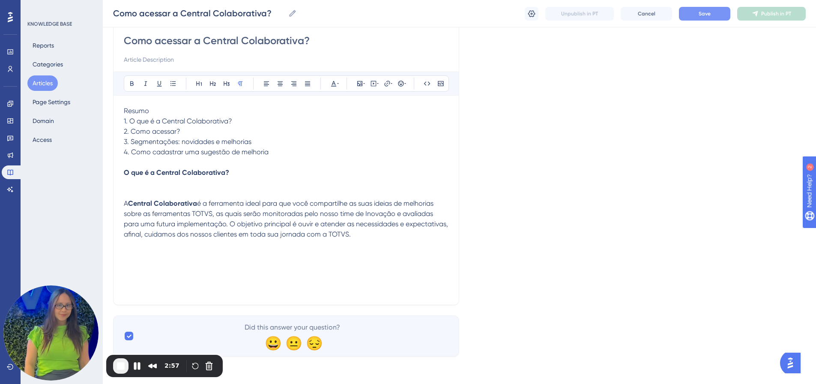
click at [141, 189] on p at bounding box center [286, 188] width 325 height 21
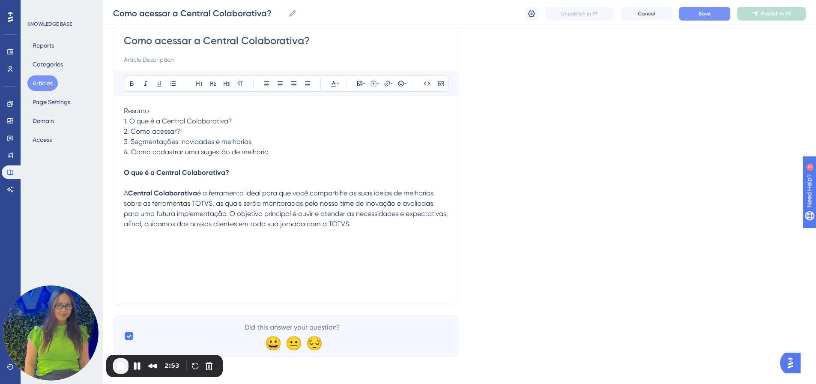
drag, startPoint x: 121, startPoint y: 173, endPoint x: 142, endPoint y: 171, distance: 21.1
click at [142, 171] on div "Como acessar a Central Colaborativa? Bold Italic Underline Bullet Point Heading…" at bounding box center [286, 162] width 346 height 285
drag, startPoint x: 227, startPoint y: 175, endPoint x: 116, endPoint y: 171, distance: 111.0
click at [113, 171] on div "Como acessar a Central Colaborativa? Bold Italic Underline Bullet Point Heading…" at bounding box center [286, 162] width 346 height 285
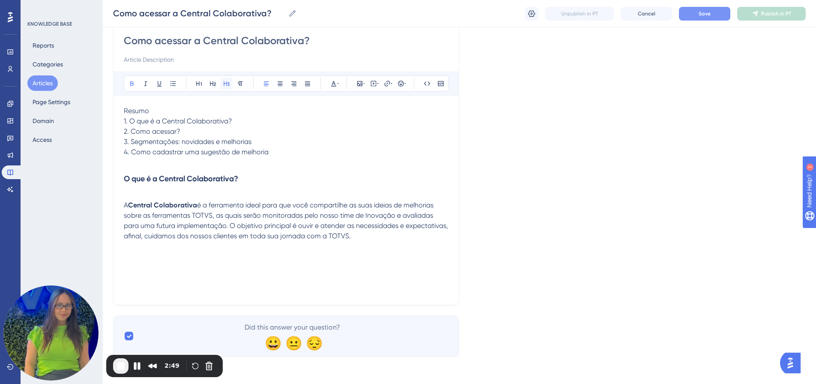
click at [224, 82] on icon at bounding box center [226, 83] width 7 height 7
click at [212, 84] on icon at bounding box center [212, 83] width 7 height 7
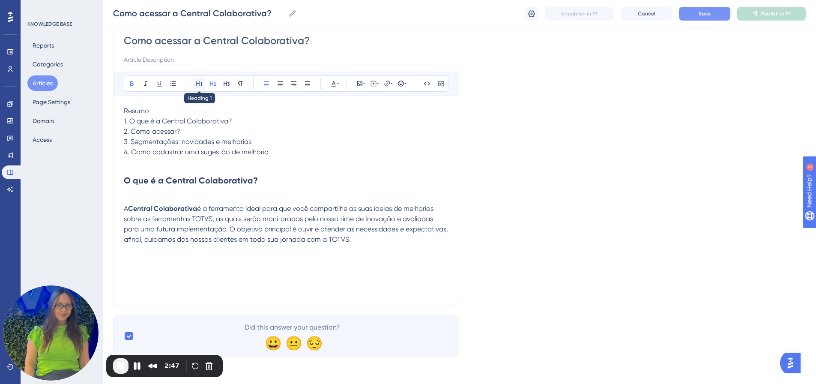
click at [200, 81] on icon at bounding box center [199, 83] width 7 height 7
click at [224, 81] on icon at bounding box center [226, 83] width 7 height 7
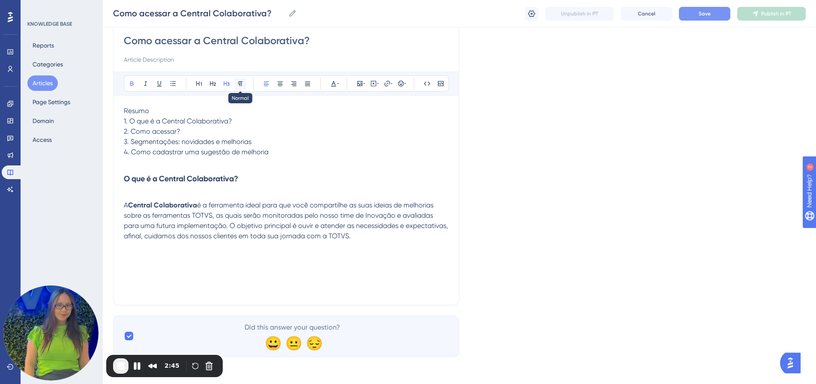
click at [239, 84] on icon at bounding box center [240, 83] width 7 height 7
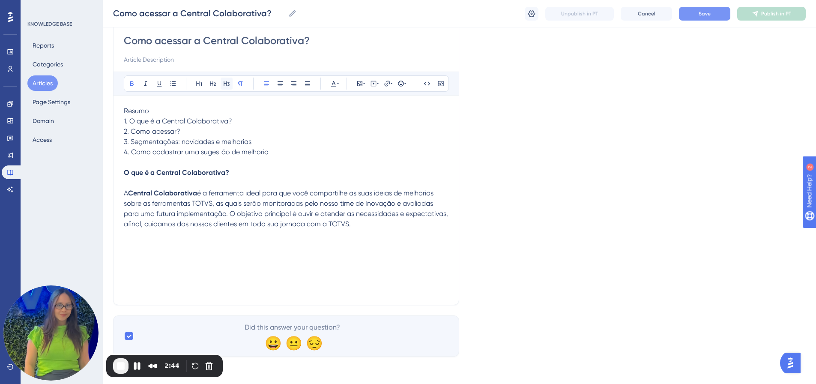
click at [229, 83] on icon at bounding box center [227, 83] width 6 height 5
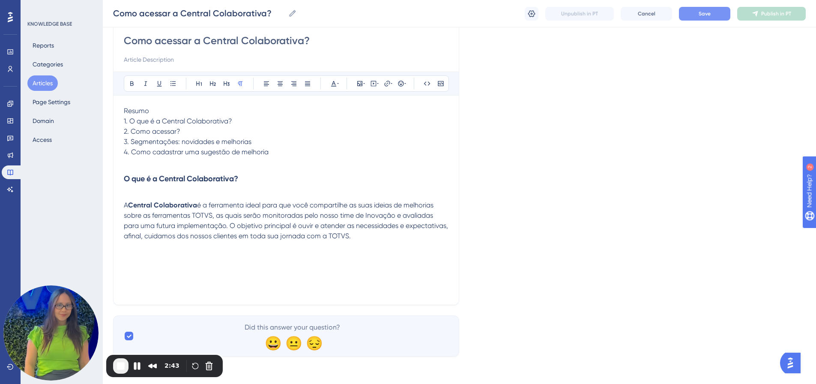
click at [178, 197] on p at bounding box center [286, 195] width 325 height 10
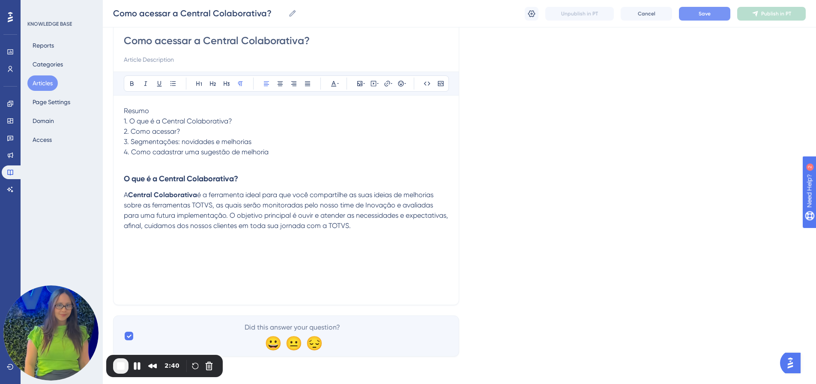
drag, startPoint x: 341, startPoint y: 227, endPoint x: 124, endPoint y: 185, distance: 221.0
click at [116, 193] on div "Como acessar a Central Colaborativa? Bold Italic Underline Bullet Point Heading…" at bounding box center [286, 162] width 346 height 285
click at [247, 175] on h3 "O que é a Central Colaborativa?" at bounding box center [286, 178] width 325 height 22
click at [392, 228] on span "é a ferramenta ideal para que você compartilhe as suas ideias de melhorias sobr…" at bounding box center [287, 210] width 326 height 39
click at [409, 228] on p "A Central Colaborativa é a ferramenta ideal para que você compartilhe as suas i…" at bounding box center [286, 210] width 325 height 41
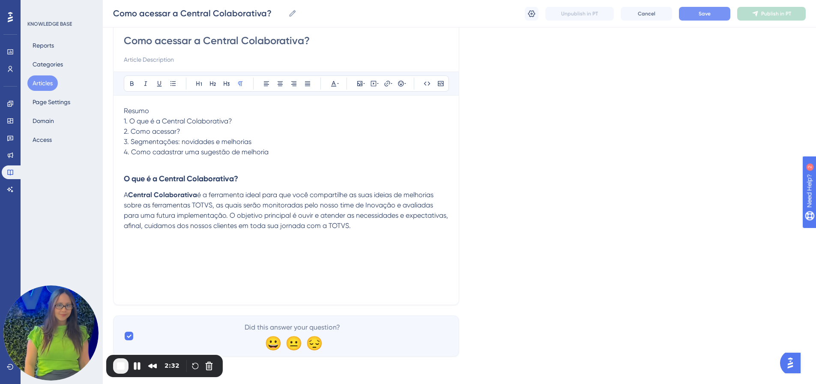
click at [132, 243] on p at bounding box center [286, 246] width 325 height 10
drag, startPoint x: 134, startPoint y: 245, endPoint x: 187, endPoint y: 245, distance: 52.7
click at [152, 248] on div "Como acessar a Central Colaborativa? Bold Italic Underline Bullet Point Heading…" at bounding box center [286, 162] width 346 height 285
click at [182, 182] on strong "O que é a Central Colaborativa?" at bounding box center [181, 178] width 114 height 9
drag, startPoint x: 176, startPoint y: 247, endPoint x: 170, endPoint y: 190, distance: 56.8
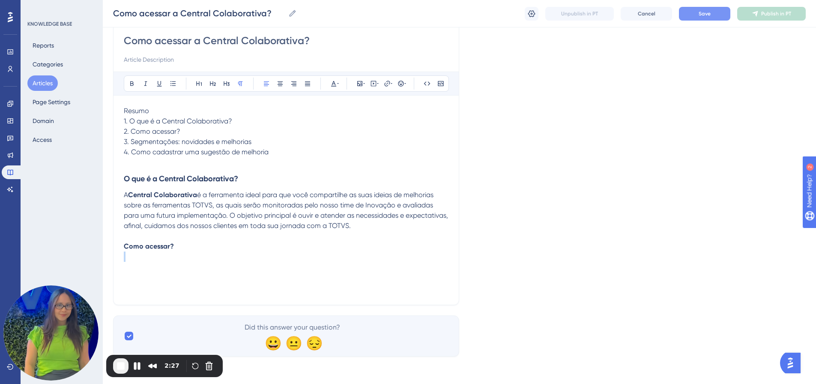
click at [118, 251] on div "Como acessar a Central Colaborativa? Bold Italic Underline Bullet Point Heading…" at bounding box center [286, 162] width 346 height 285
drag, startPoint x: 124, startPoint y: 247, endPoint x: 196, endPoint y: 236, distance: 72.4
click at [192, 241] on div "Resumo 1. O que é a Central Colaborativa? 2. Como acessar? 3. Segmentações: nov…" at bounding box center [286, 200] width 325 height 188
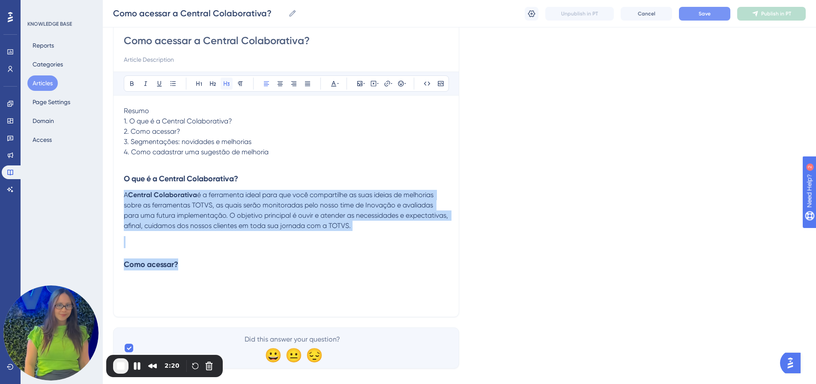
click at [227, 84] on icon at bounding box center [227, 83] width 6 height 5
click at [160, 247] on h3 at bounding box center [286, 242] width 325 height 22
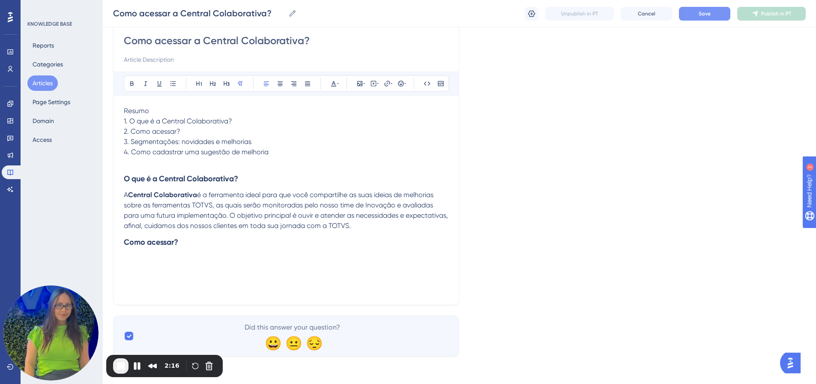
click at [188, 237] on h3 "Como acessar?" at bounding box center [286, 242] width 325 height 22
click at [124, 242] on strong "Como acessar?" at bounding box center [151, 241] width 54 height 9
click at [188, 253] on h3 "Como acessar?" at bounding box center [286, 252] width 325 height 22
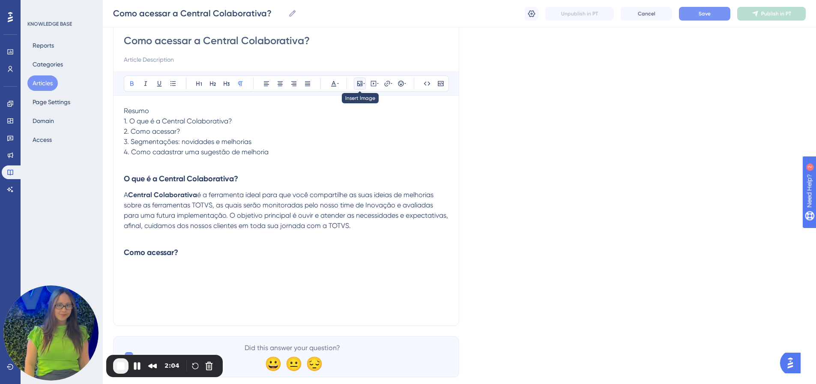
click at [361, 84] on icon at bounding box center [359, 83] width 7 height 7
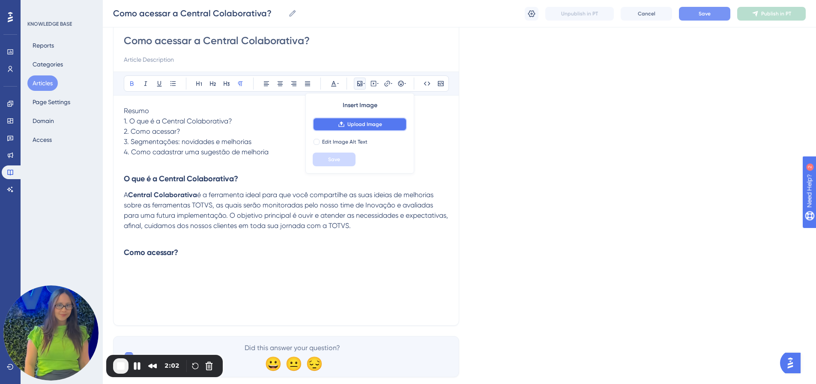
click at [363, 127] on span "Upload Image" at bounding box center [364, 124] width 35 height 7
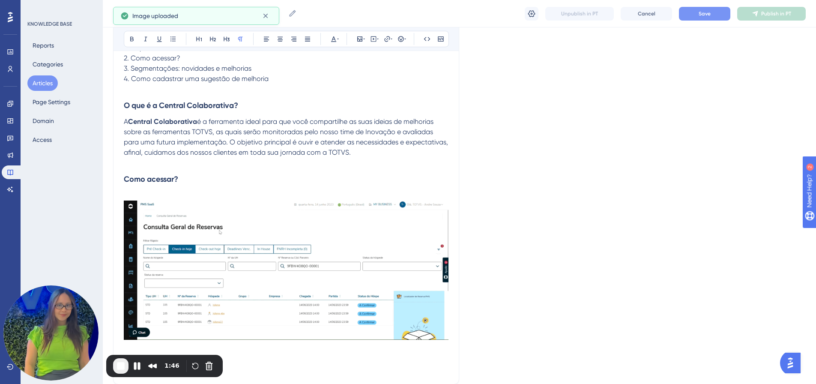
scroll to position [229, 0]
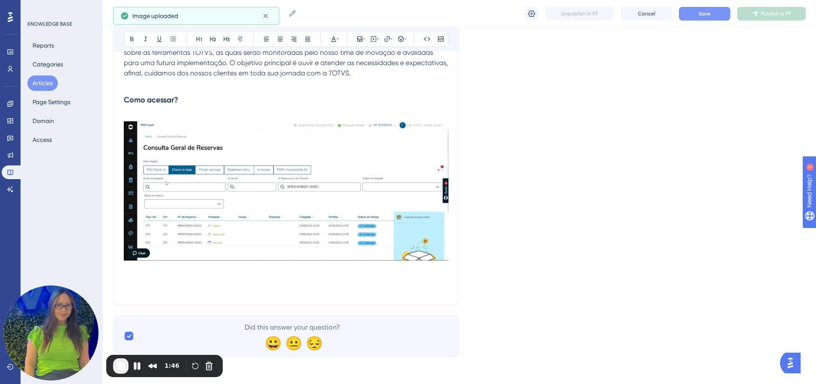
click at [313, 198] on img at bounding box center [286, 190] width 325 height 139
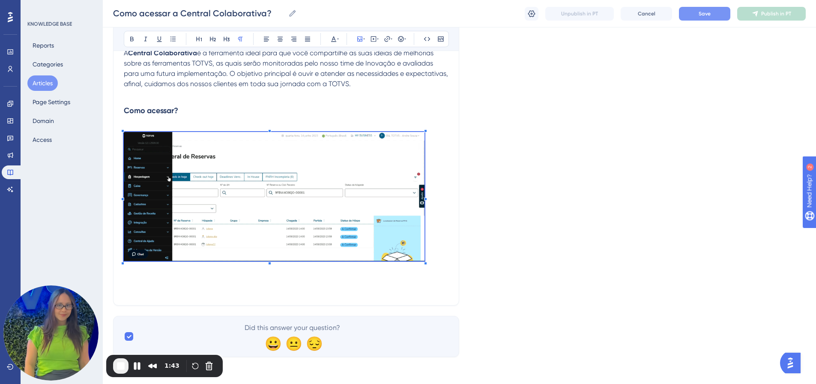
scroll to position [219, 0]
click at [427, 254] on p at bounding box center [286, 197] width 325 height 132
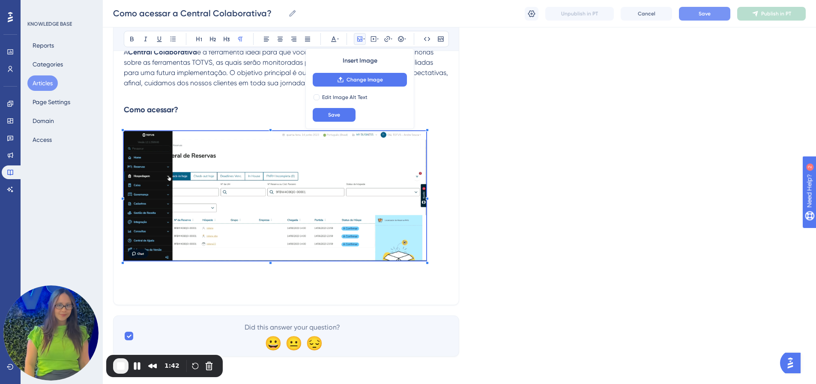
click at [256, 118] on h3 "Como acessar?" at bounding box center [286, 109] width 325 height 22
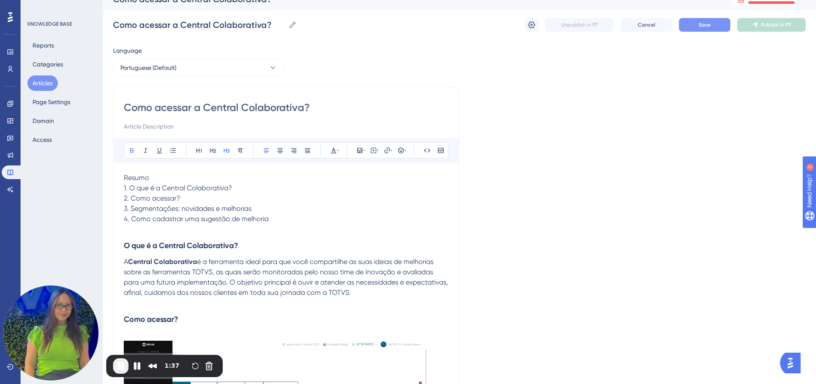
scroll to position [0, 0]
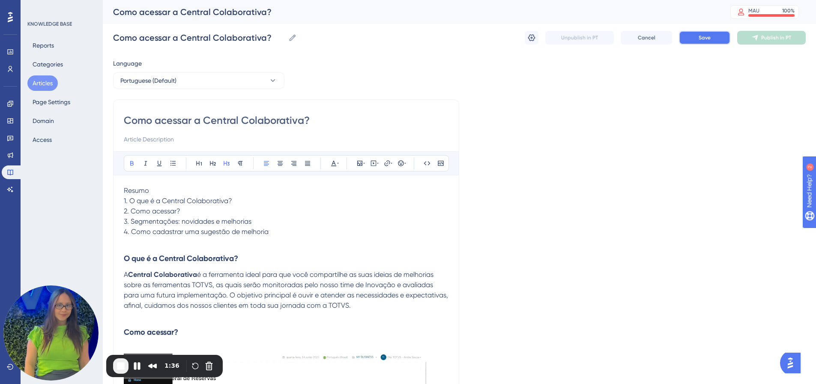
click at [693, 39] on button "Save" at bounding box center [704, 38] width 51 height 14
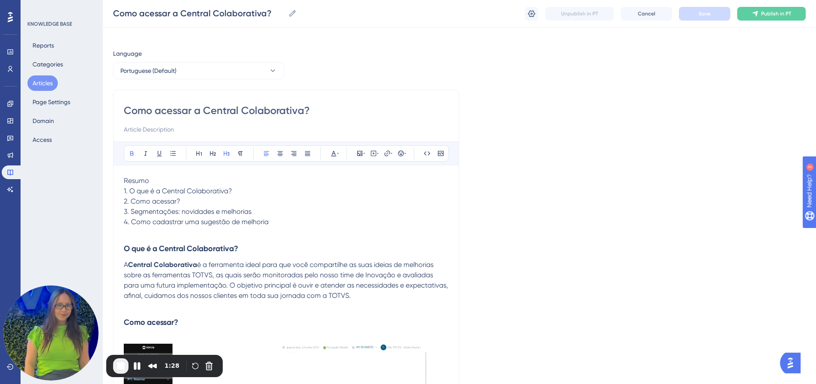
scroll to position [5, 0]
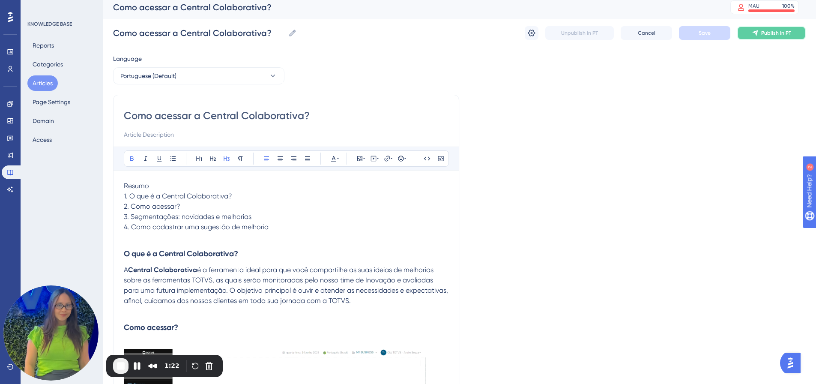
click at [777, 37] on button "Publish in PT" at bounding box center [771, 33] width 69 height 14
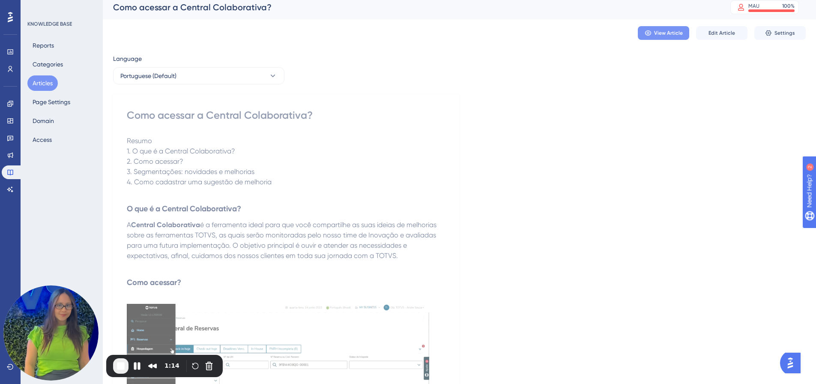
click at [659, 36] on span "View Article" at bounding box center [668, 33] width 29 height 7
click at [134, 367] on button "Pause Recording" at bounding box center [137, 366] width 14 height 14
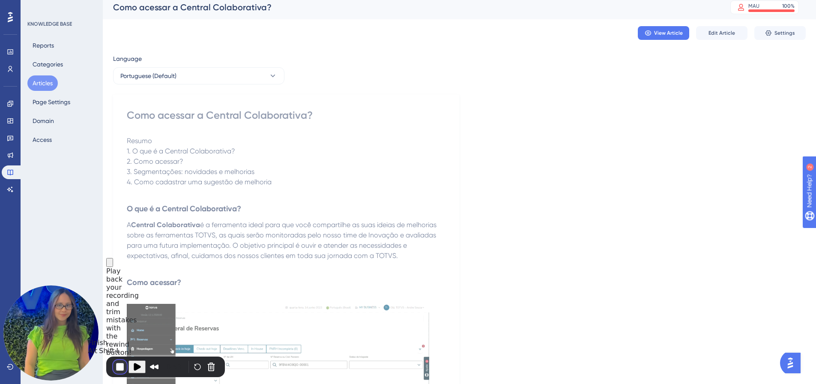
click at [119, 368] on button "End Recording" at bounding box center [120, 367] width 14 height 14
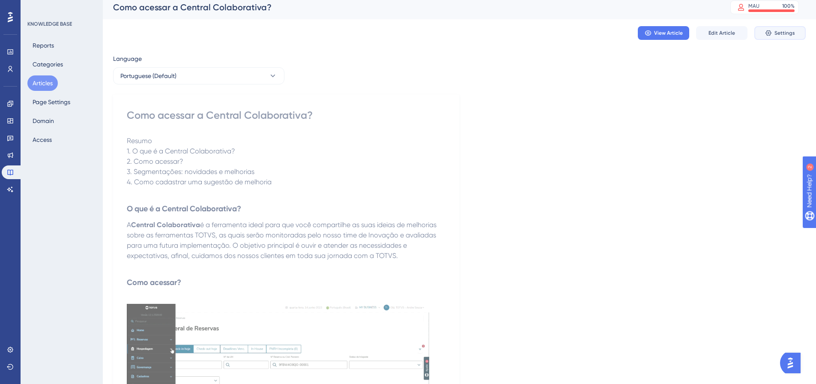
click at [787, 34] on span "Settings" at bounding box center [784, 33] width 21 height 7
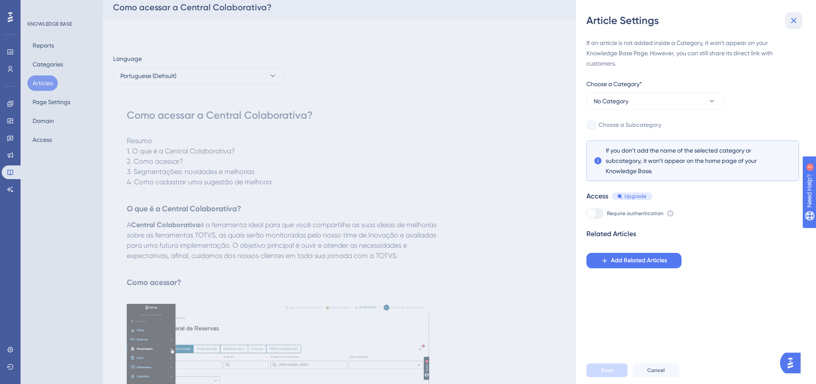
click at [800, 15] on button at bounding box center [793, 20] width 17 height 17
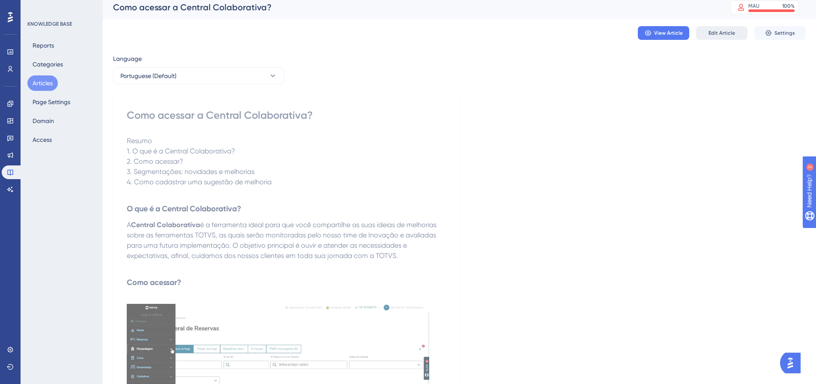
click at [724, 35] on span "Edit Article" at bounding box center [721, 33] width 27 height 7
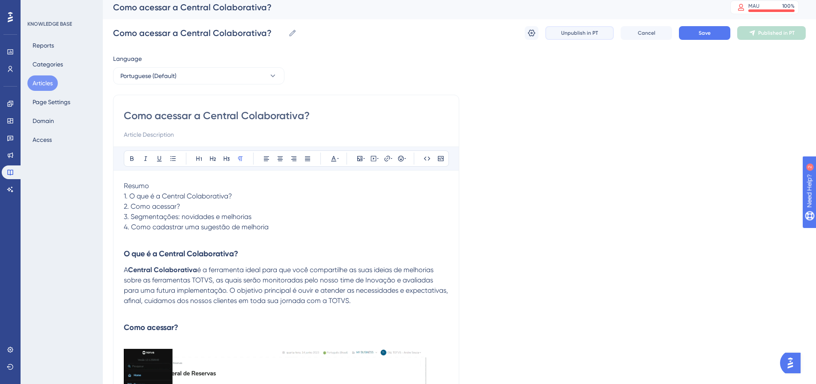
click at [580, 34] on span "Unpublish in PT" at bounding box center [579, 33] width 37 height 7
click at [43, 82] on button "Articles" at bounding box center [42, 82] width 30 height 15
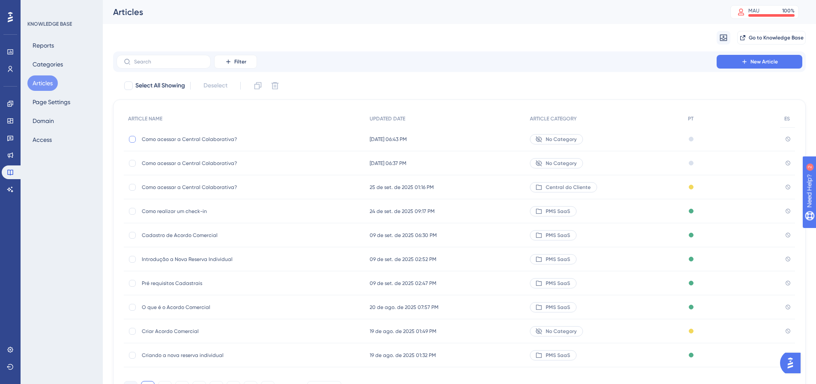
click at [131, 139] on div at bounding box center [132, 139] width 7 height 7
checkbox input "true"
click at [132, 160] on div at bounding box center [132, 163] width 7 height 7
checkbox input "true"
click at [277, 84] on icon at bounding box center [275, 85] width 9 height 9
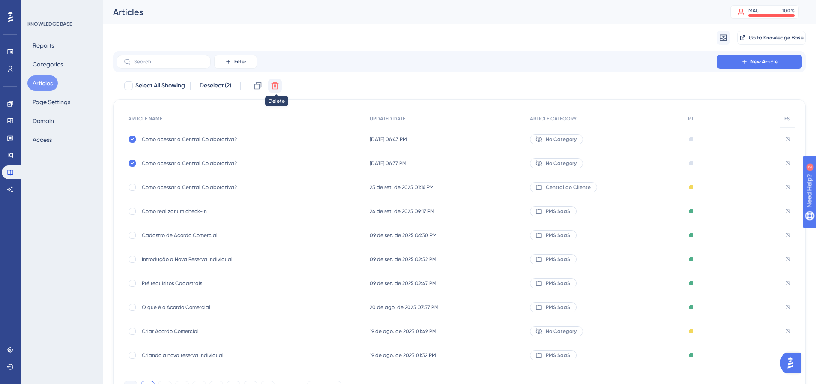
checkbox input "false"
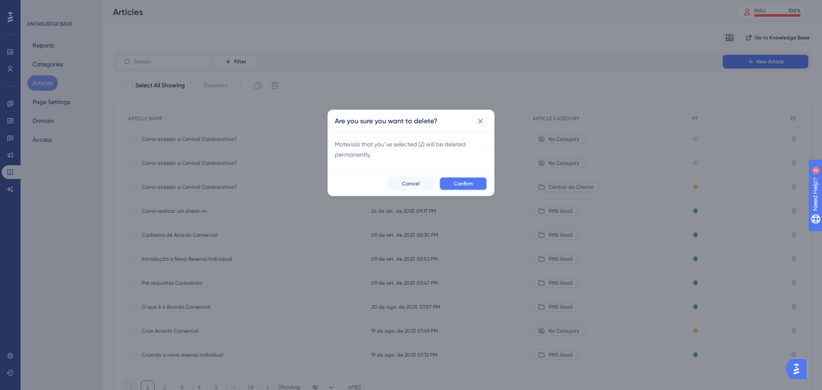
click at [459, 182] on span "Confirm" at bounding box center [463, 183] width 19 height 7
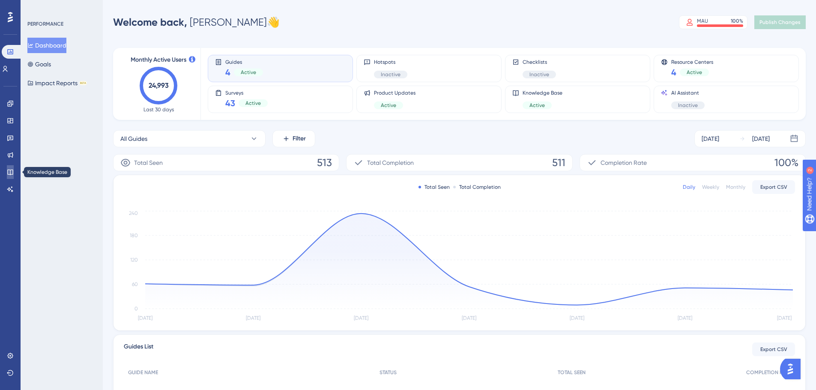
click at [12, 171] on icon at bounding box center [10, 172] width 7 height 7
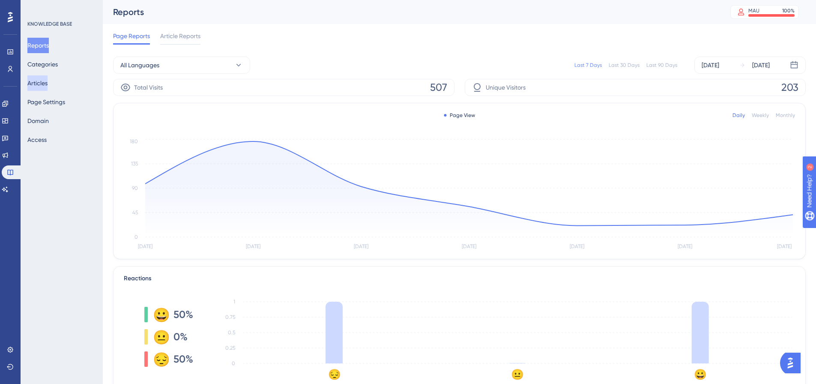
click at [48, 84] on button "Articles" at bounding box center [37, 82] width 20 height 15
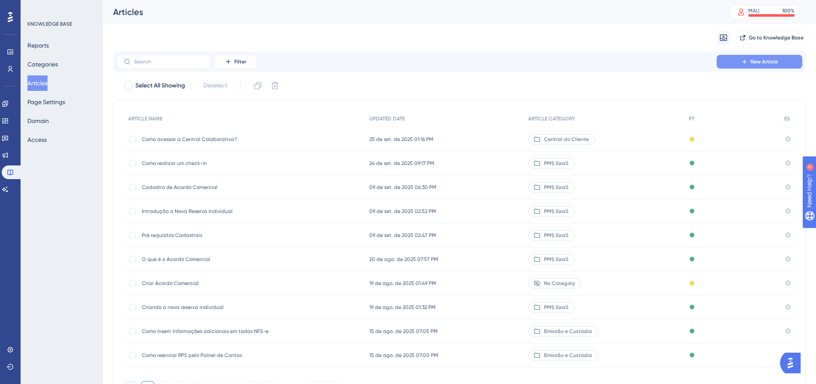
click at [760, 63] on span "New Article" at bounding box center [763, 61] width 27 height 7
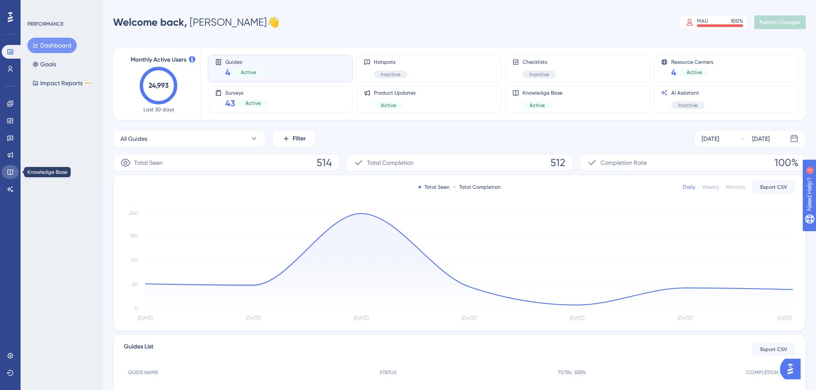
click at [15, 174] on link at bounding box center [10, 172] width 17 height 14
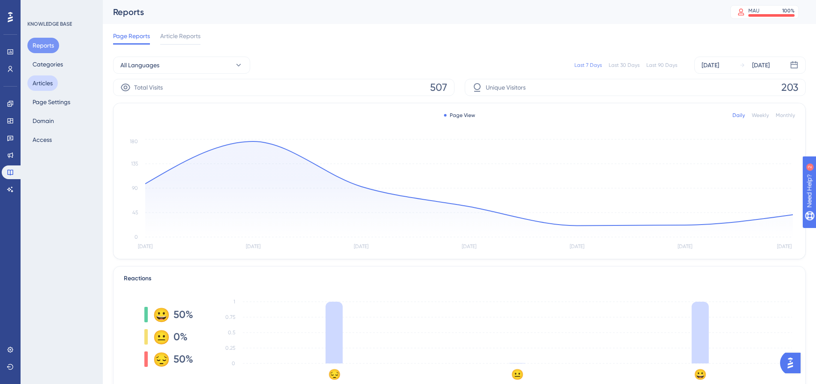
click at [51, 87] on button "Articles" at bounding box center [42, 82] width 30 height 15
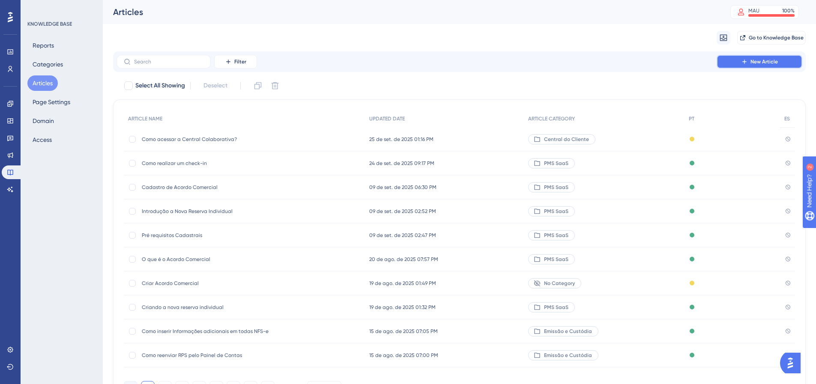
click at [759, 63] on span "New Article" at bounding box center [763, 61] width 27 height 7
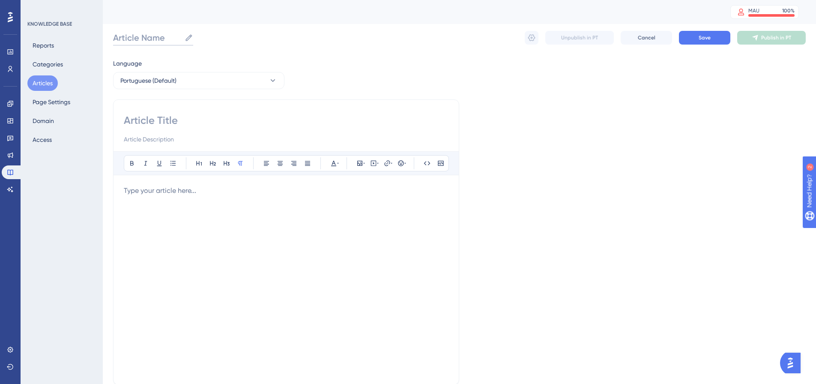
click at [139, 42] on input "Article Name" at bounding box center [147, 38] width 68 height 12
paste input "Como acessar a Central Colaborativa?"
type input "Como acessar a Central Colaborativa?"
click at [149, 120] on input at bounding box center [286, 120] width 325 height 14
paste input "Como acessar a Central Colaborativa?"
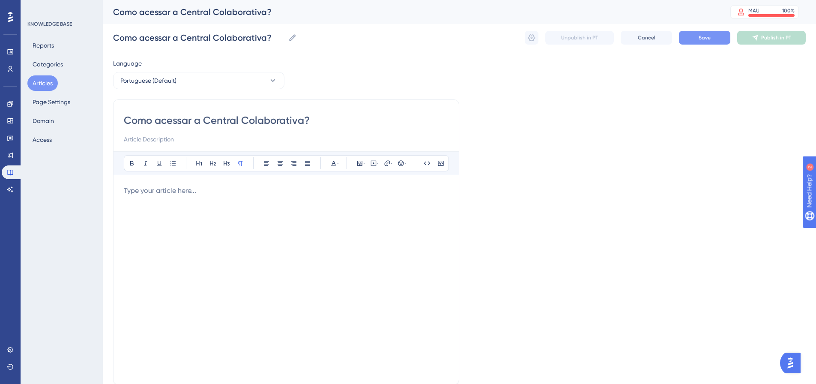
type input "Como acessar a Central Colaborativa?"
click at [712, 38] on button "Save" at bounding box center [704, 38] width 51 height 14
click at [161, 191] on p at bounding box center [286, 190] width 325 height 10
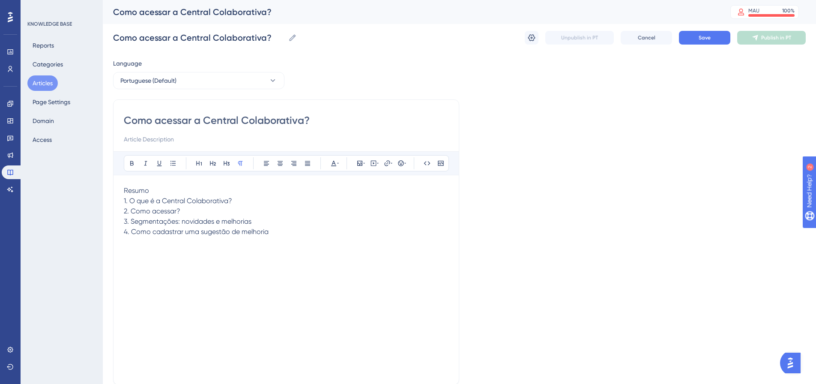
click at [158, 186] on p "Resumo" at bounding box center [286, 190] width 325 height 10
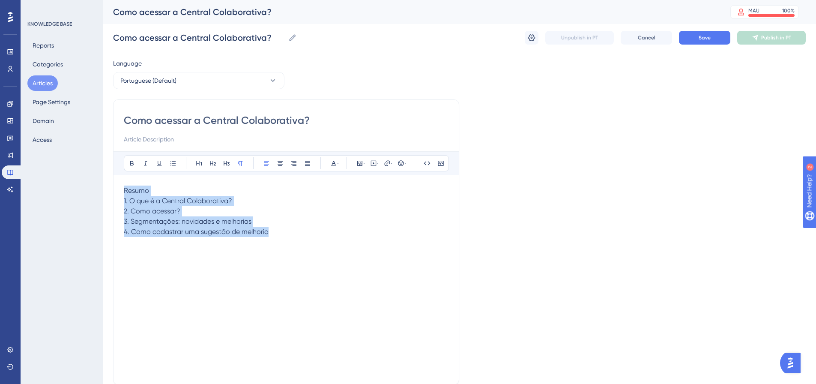
drag, startPoint x: 265, startPoint y: 235, endPoint x: 113, endPoint y: 191, distance: 159.1
click at [113, 191] on div "Performance Users Engagement Widgets Feedback Product Updates Knowledge Base AI…" at bounding box center [459, 225] width 713 height 450
click at [173, 206] on p "2. Como acessar?" at bounding box center [286, 211] width 325 height 10
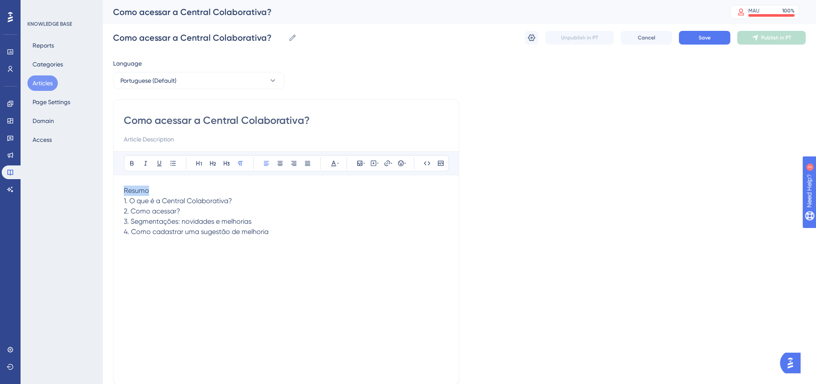
drag, startPoint x: 141, startPoint y: 189, endPoint x: 117, endPoint y: 190, distance: 24.0
click at [117, 190] on div "Como acessar a Central Colaborativa? Bold Italic Underline Bullet Point Heading…" at bounding box center [286, 241] width 346 height 285
click at [226, 166] on icon at bounding box center [226, 163] width 7 height 7
click at [155, 197] on h3 "Resumo" at bounding box center [286, 196] width 325 height 22
drag, startPoint x: 137, startPoint y: 195, endPoint x: 157, endPoint y: 197, distance: 20.2
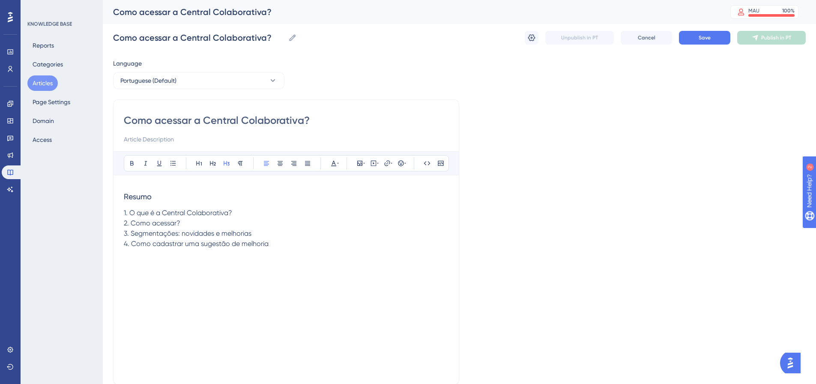
click at [155, 195] on div "Como acessar a Central Colaborativa? Bold Italic Underline Bullet Point Heading…" at bounding box center [286, 241] width 346 height 285
drag, startPoint x: 157, startPoint y: 199, endPoint x: 106, endPoint y: 193, distance: 51.3
click at [106, 197] on div "Performance Users Engagement Widgets Feedback Product Updates Knowledge Base AI…" at bounding box center [459, 225] width 713 height 450
click at [134, 159] on button at bounding box center [132, 163] width 12 height 12
click at [185, 214] on span "1. O que é a Central Colaborativa?" at bounding box center [178, 213] width 108 height 8
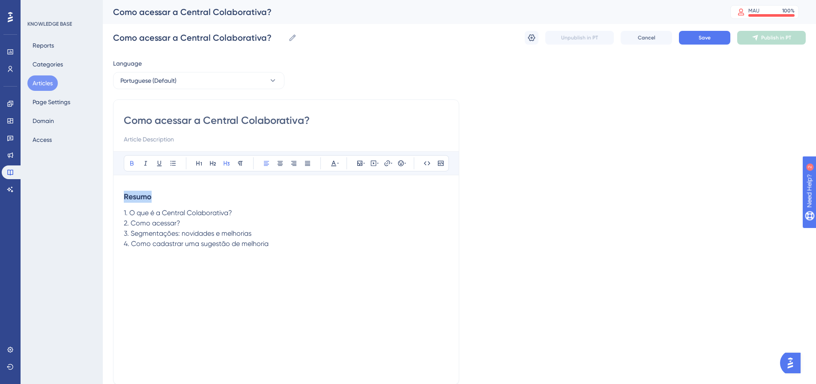
drag, startPoint x: 125, startPoint y: 197, endPoint x: 158, endPoint y: 197, distance: 33.4
click at [158, 197] on h3 "Resumo" at bounding box center [286, 196] width 325 height 22
click at [173, 227] on p "2. Como acessar?" at bounding box center [286, 223] width 325 height 10
click at [283, 249] on p at bounding box center [286, 254] width 325 height 10
click at [128, 262] on p at bounding box center [286, 264] width 325 height 10
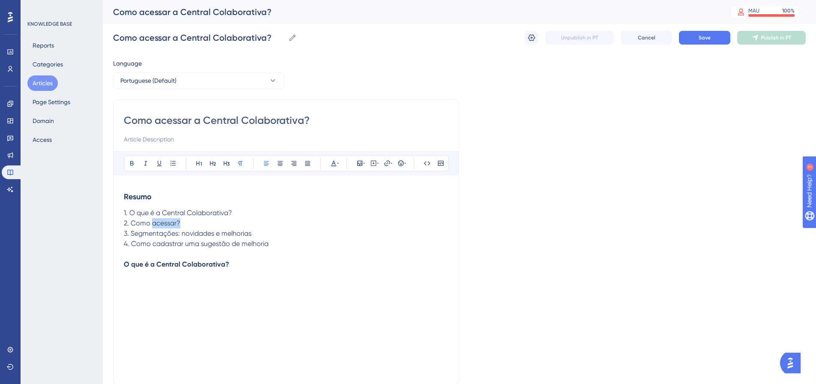
drag, startPoint x: 151, startPoint y: 223, endPoint x: 183, endPoint y: 224, distance: 32.1
click at [183, 224] on p "2. Como acessar?" at bounding box center [286, 223] width 325 height 10
click at [238, 264] on p "O que é a Central Colaborativa?" at bounding box center [286, 264] width 325 height 10
drag, startPoint x: 229, startPoint y: 264, endPoint x: 120, endPoint y: 265, distance: 108.8
click at [120, 265] on div "Como acessar a Central Colaborativa? Bold Italic Underline Bullet Point Heading…" at bounding box center [286, 241] width 346 height 285
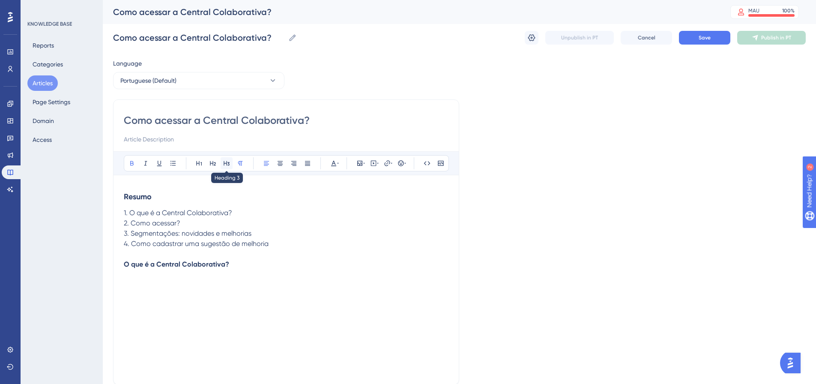
click at [226, 161] on icon at bounding box center [226, 163] width 7 height 7
click at [246, 273] on h3 "O que é a Central Colaborativa?" at bounding box center [286, 270] width 325 height 22
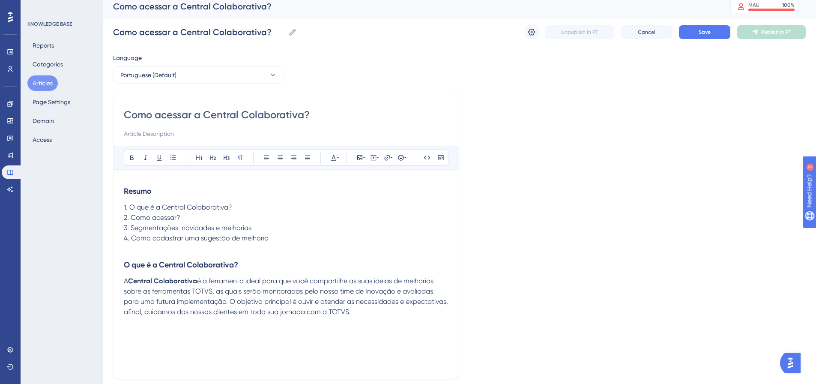
scroll to position [43, 0]
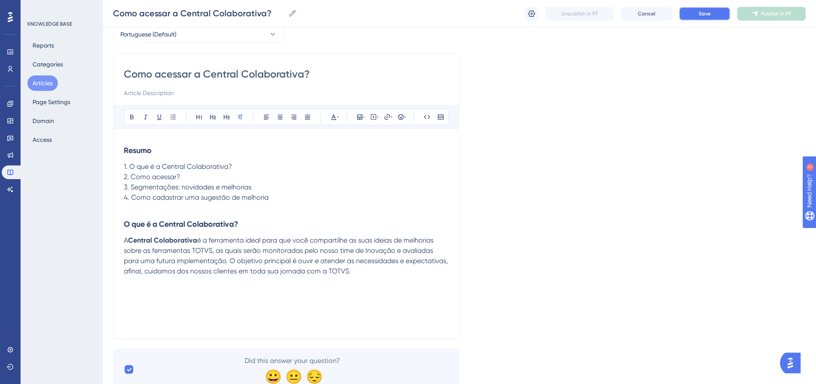
click at [695, 18] on button "Save" at bounding box center [704, 14] width 51 height 14
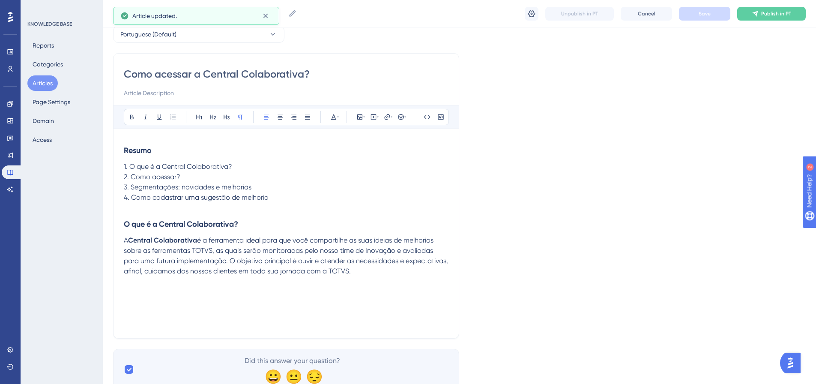
click at [412, 267] on p "A Central Colaborativa é a ferramenta ideal para que você compartilhe as suas i…" at bounding box center [286, 255] width 325 height 41
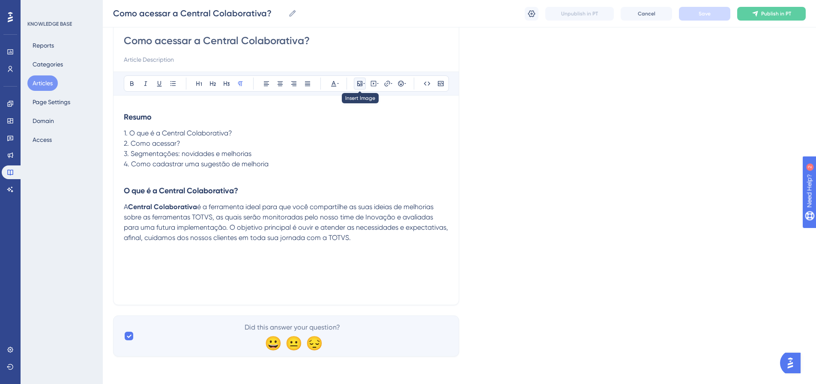
click at [359, 84] on icon at bounding box center [359, 83] width 5 height 5
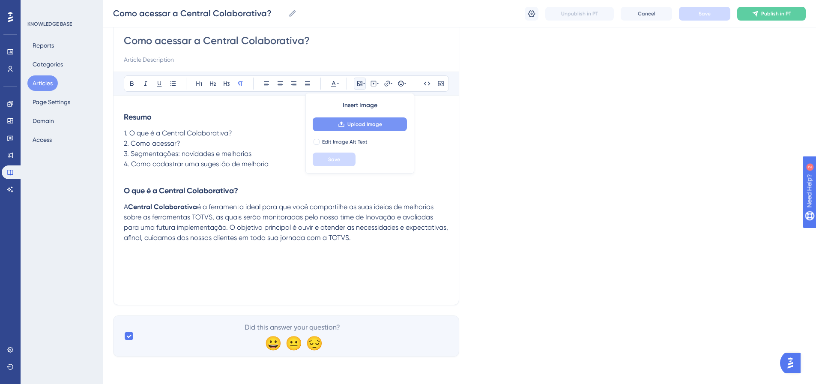
click at [360, 128] on button "Upload Image" at bounding box center [360, 124] width 94 height 14
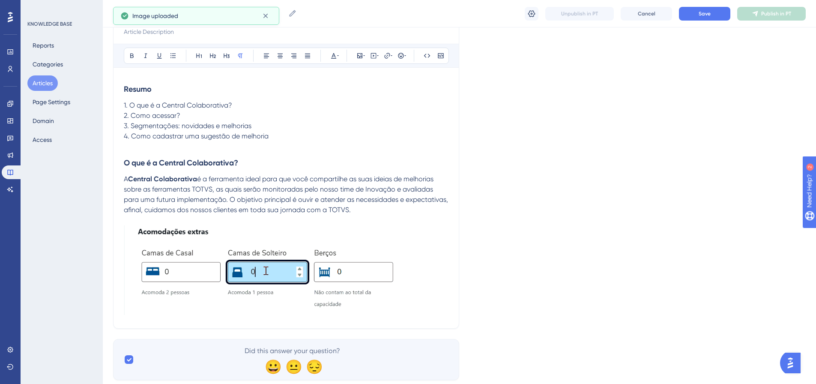
scroll to position [119, 0]
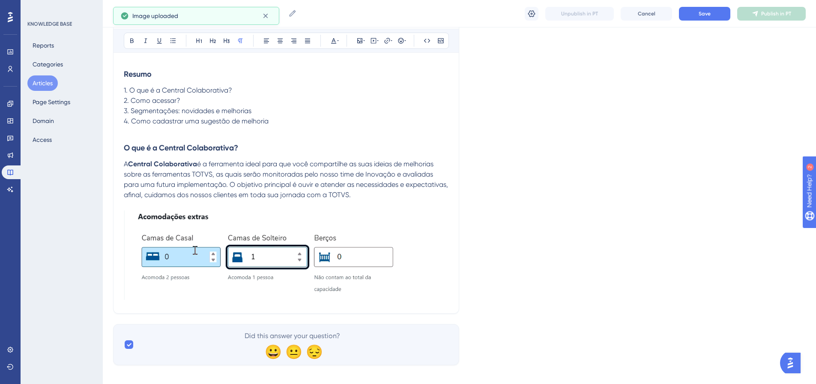
click at [418, 196] on p "A Central Colaborativa é a ferramenta ideal para que você compartilhe as suas i…" at bounding box center [286, 179] width 325 height 41
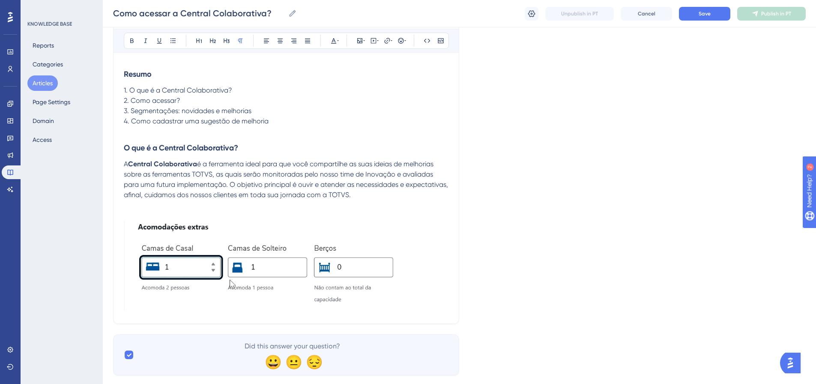
click at [331, 286] on img at bounding box center [286, 265] width 325 height 89
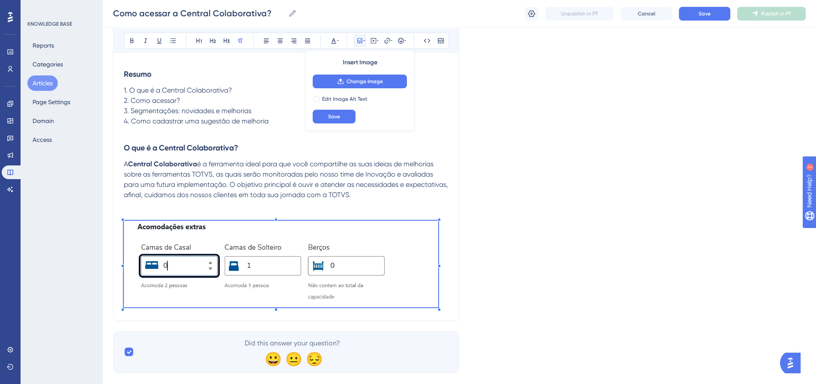
click at [439, 297] on p at bounding box center [286, 265] width 325 height 89
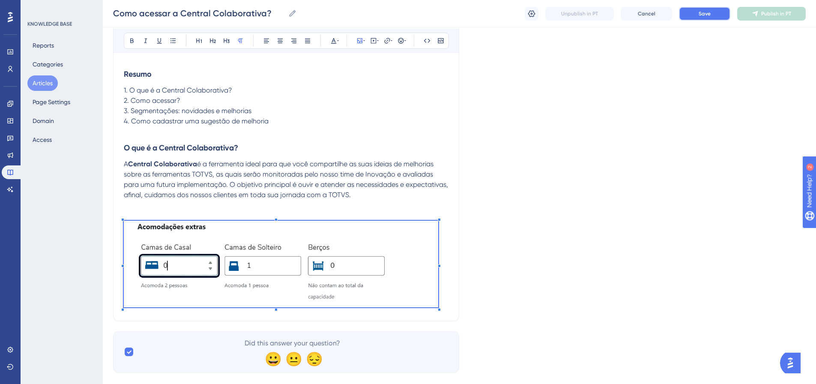
click at [705, 12] on span "Save" at bounding box center [704, 13] width 12 height 7
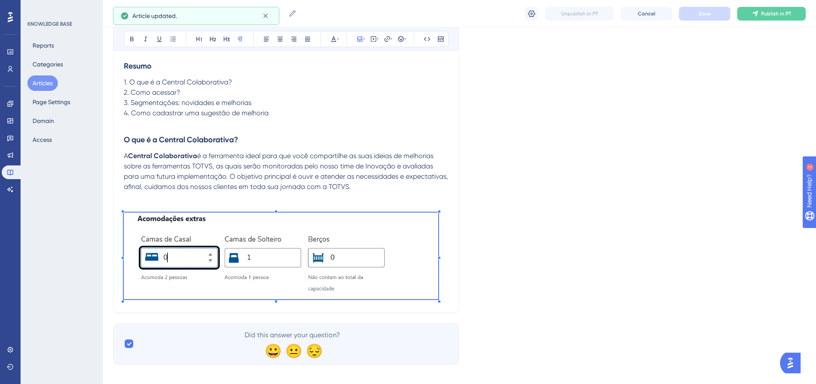
scroll to position [135, 0]
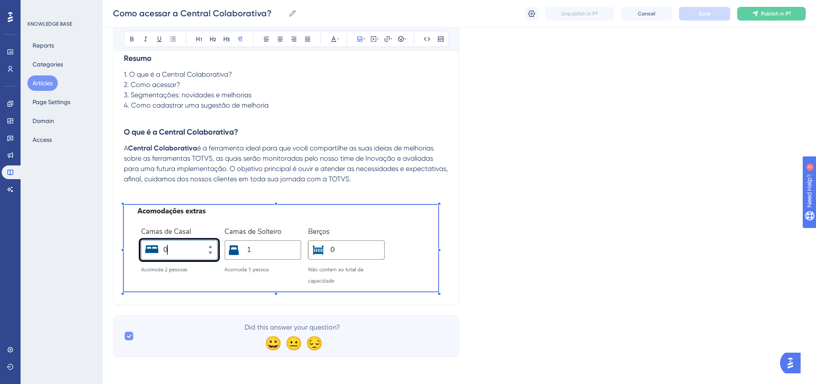
click at [125, 337] on div at bounding box center [129, 335] width 9 height 9
click at [128, 336] on div at bounding box center [129, 335] width 9 height 9
click at [131, 336] on icon at bounding box center [129, 335] width 5 height 3
click at [130, 333] on div at bounding box center [129, 335] width 9 height 9
checkbox input "true"
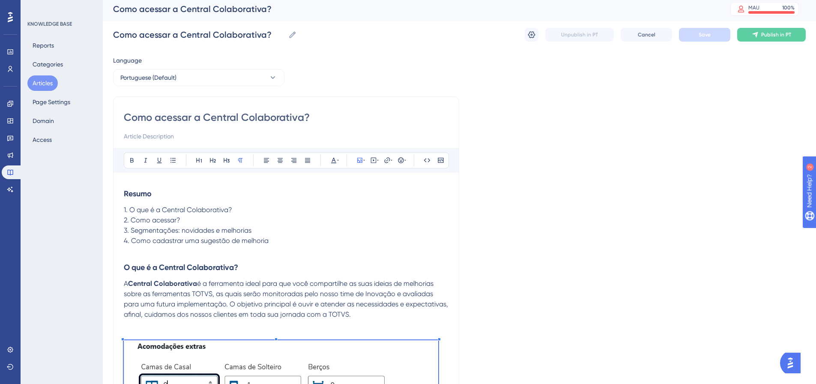
scroll to position [0, 0]
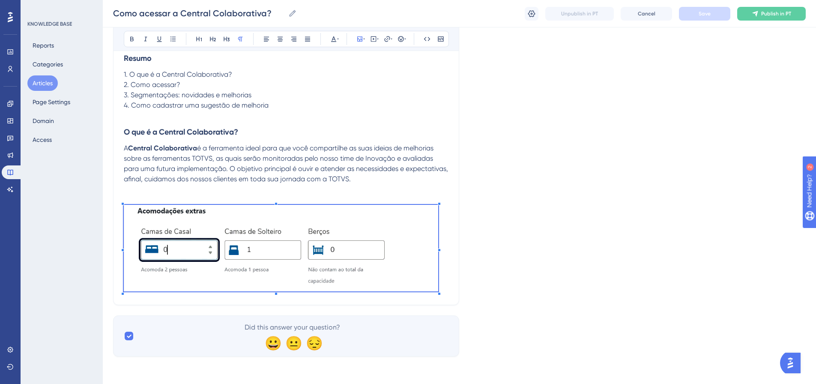
click at [573, 145] on div "Language Portuguese (Default) Como acessar a Central Colaborativa? Bold Italic …" at bounding box center [459, 138] width 692 height 436
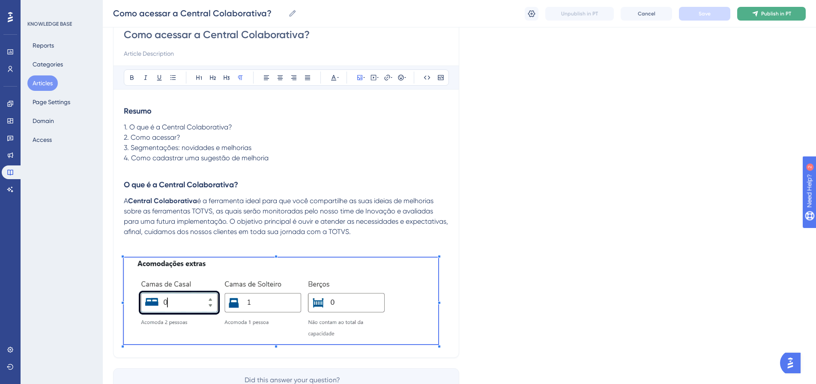
scroll to position [49, 0]
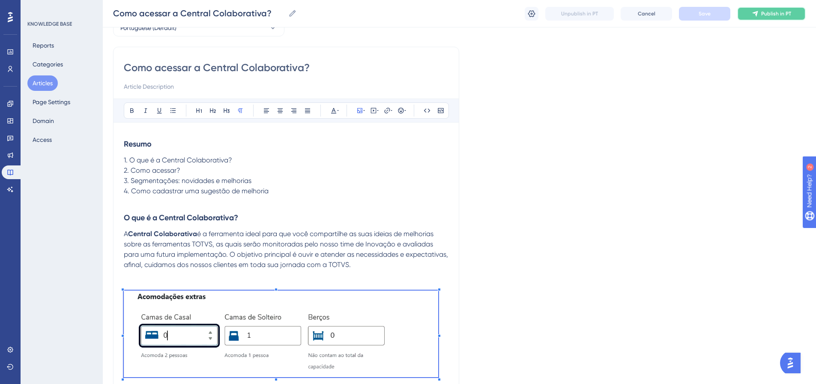
click at [766, 15] on span "Publish in PT" at bounding box center [776, 13] width 30 height 7
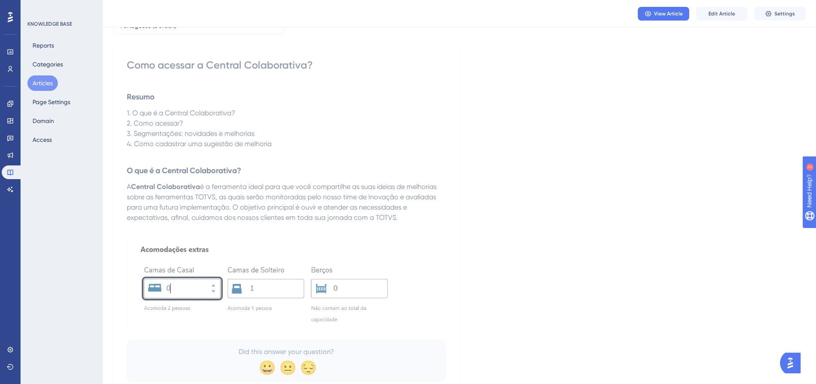
scroll to position [6, 0]
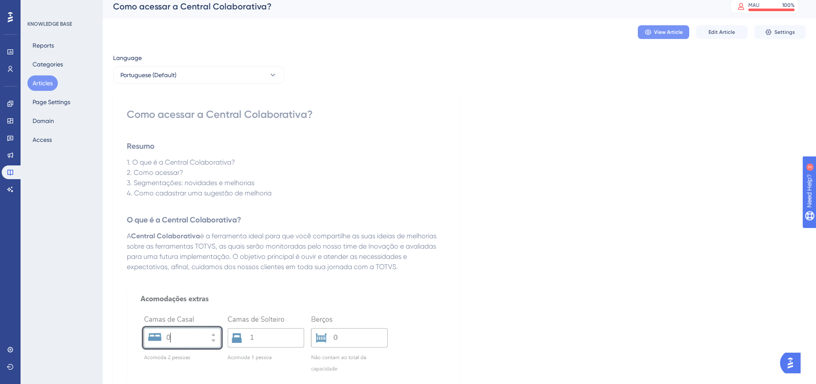
click at [671, 36] on button "View Article" at bounding box center [663, 32] width 51 height 14
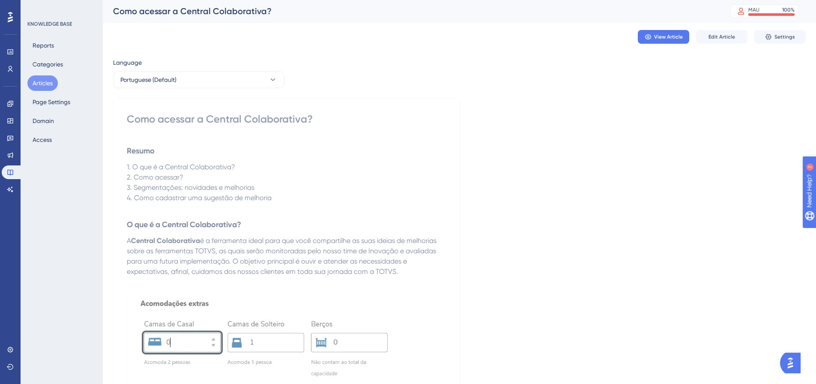
scroll to position [0, 0]
click at [709, 34] on span "Edit Article" at bounding box center [721, 37] width 27 height 7
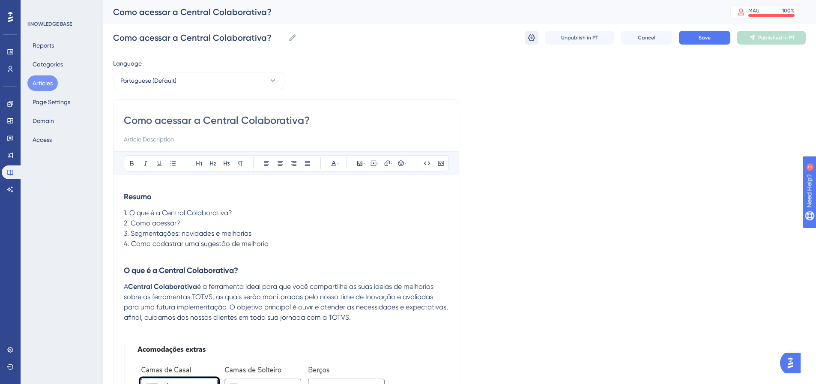
click at [534, 37] on icon at bounding box center [531, 37] width 7 height 7
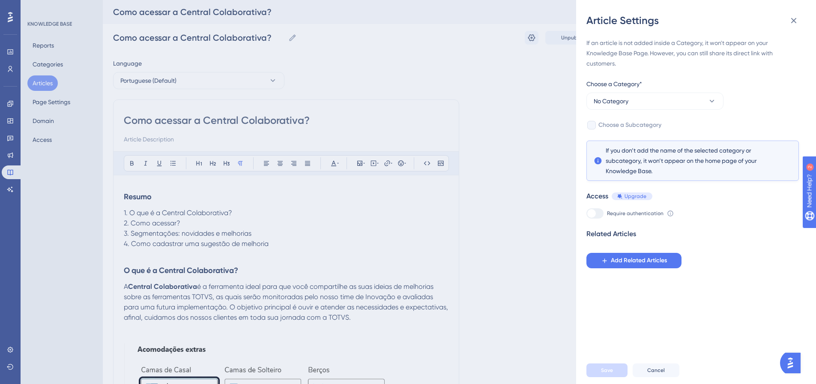
drag, startPoint x: 614, startPoint y: 84, endPoint x: 645, endPoint y: 84, distance: 30.8
click at [645, 84] on div "Choose a Category*" at bounding box center [654, 86] width 137 height 14
click at [680, 101] on button "No Category" at bounding box center [654, 100] width 137 height 17
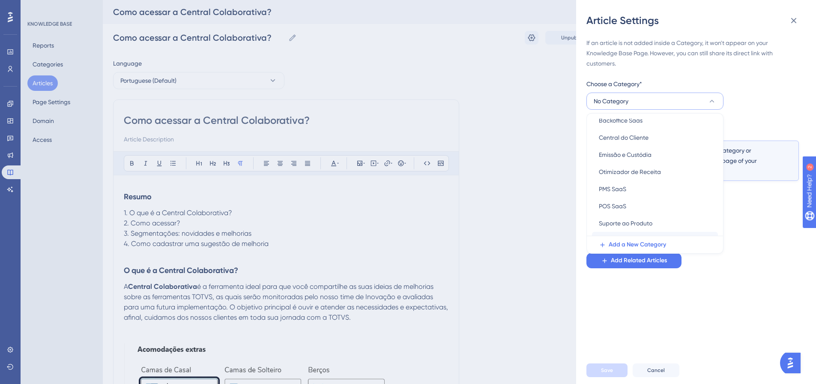
scroll to position [37, 0]
click at [637, 213] on span "Suporte ao Produto" at bounding box center [626, 210] width 54 height 10
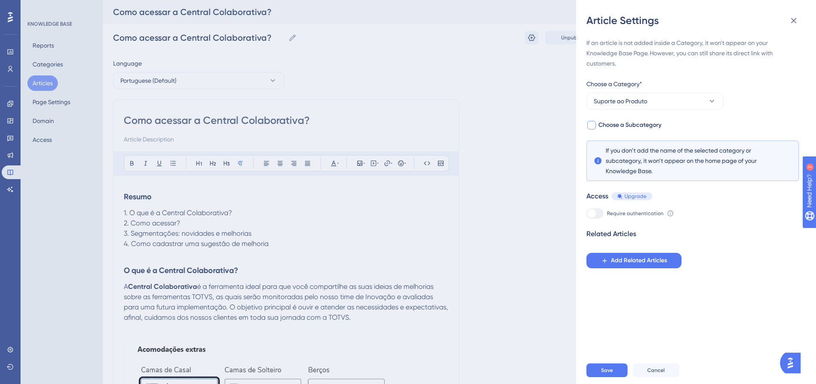
click at [623, 125] on span "Choose a Subcategory" at bounding box center [629, 125] width 63 height 10
checkbox input "true"
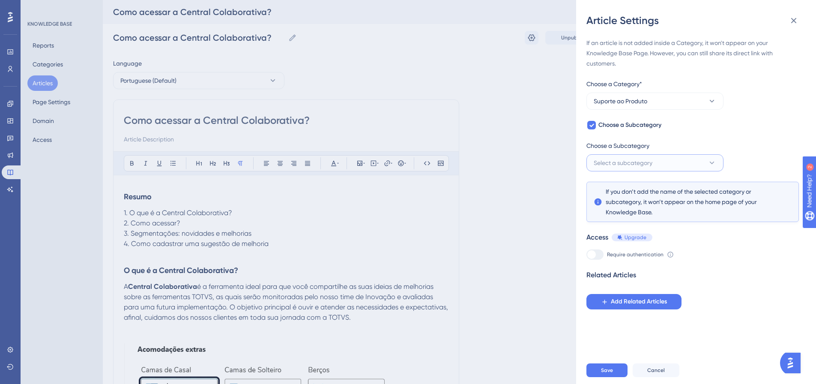
click at [639, 164] on span "Select a subcategory" at bounding box center [622, 163] width 59 height 10
click at [641, 204] on span "Add a New Subcategory" at bounding box center [641, 206] width 67 height 10
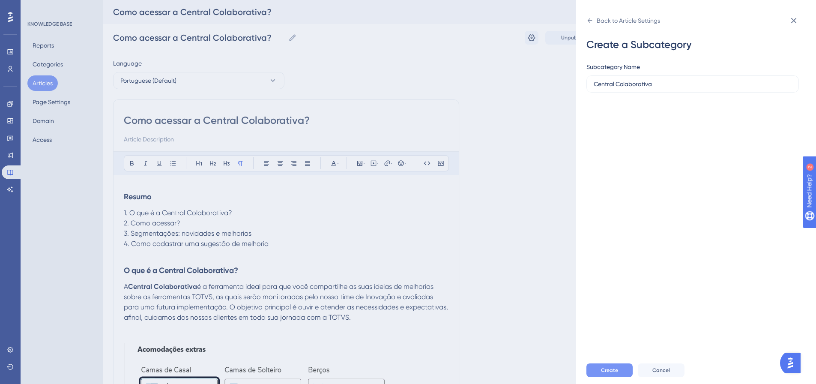
type input "Central Colaborativa"
click at [614, 373] on span "Create" at bounding box center [609, 370] width 17 height 7
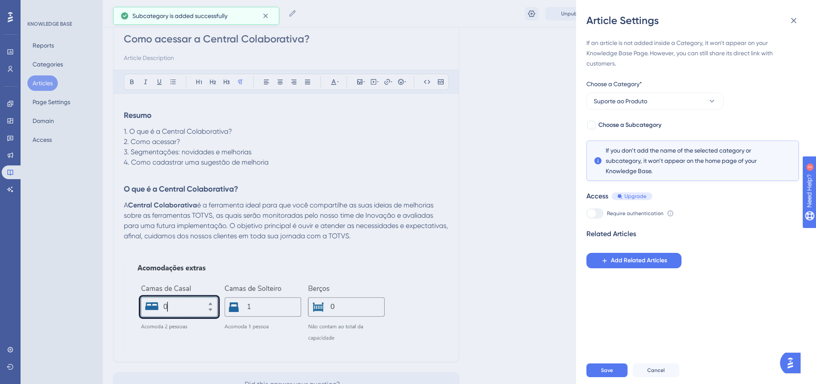
scroll to position [86, 0]
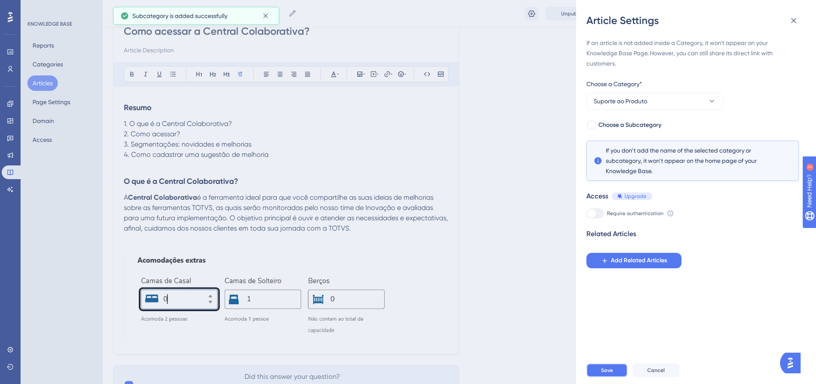
click at [608, 373] on span "Save" at bounding box center [607, 370] width 12 height 7
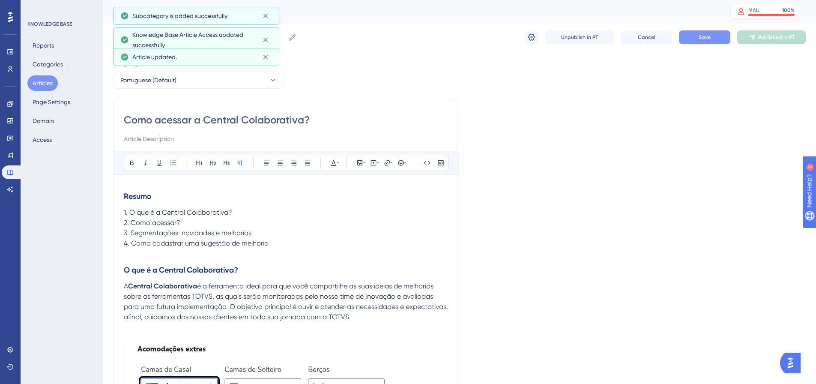
scroll to position [0, 0]
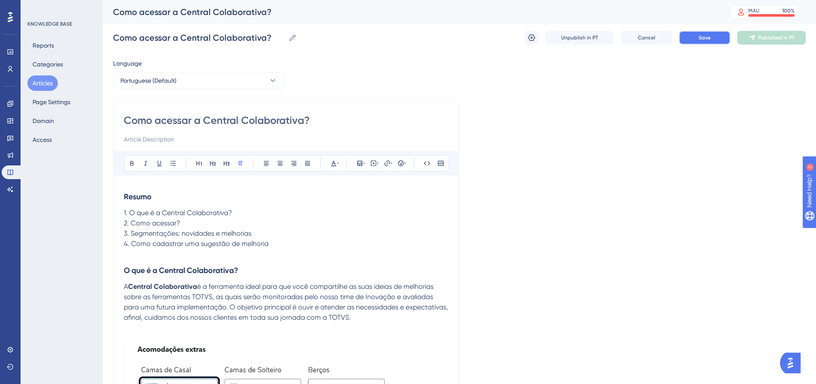
click at [707, 38] on span "Save" at bounding box center [704, 37] width 12 height 7
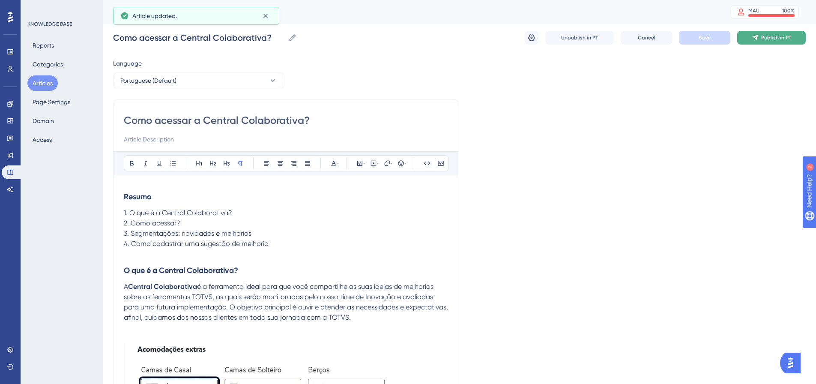
click at [784, 38] on span "Publish in PT" at bounding box center [776, 37] width 30 height 7
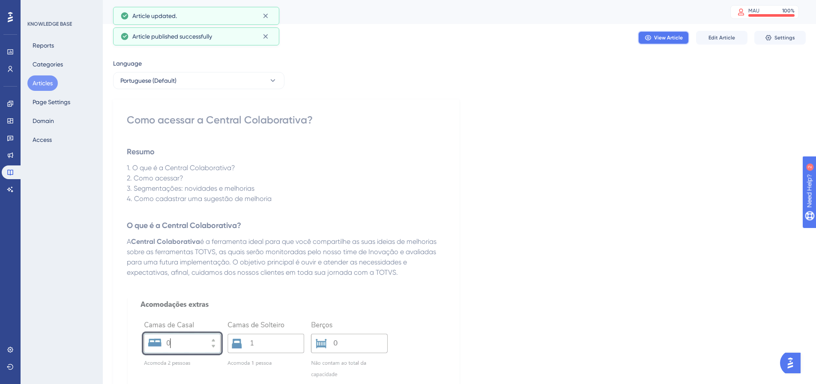
click at [651, 33] on button "View Article" at bounding box center [663, 38] width 51 height 14
